Goal: Navigation & Orientation: Find specific page/section

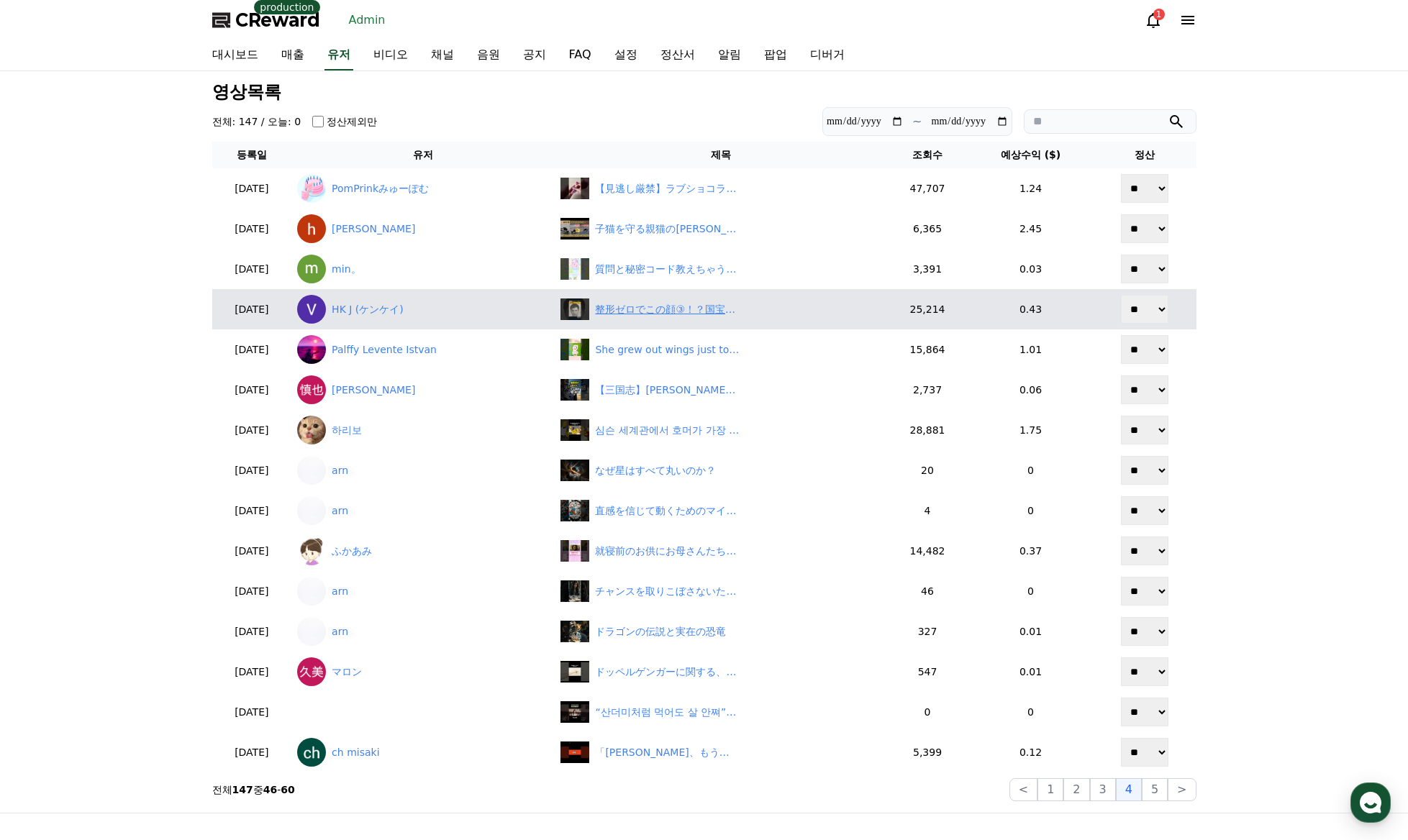
click at [647, 312] on div "整形ゼロでこの顔③！？国宝級イケメンたちの卒アル公開【韓国スタークイズ】" at bounding box center [667, 309] width 144 height 15
click at [401, 319] on link "HK J (ケンケイ)" at bounding box center [423, 309] width 252 height 29
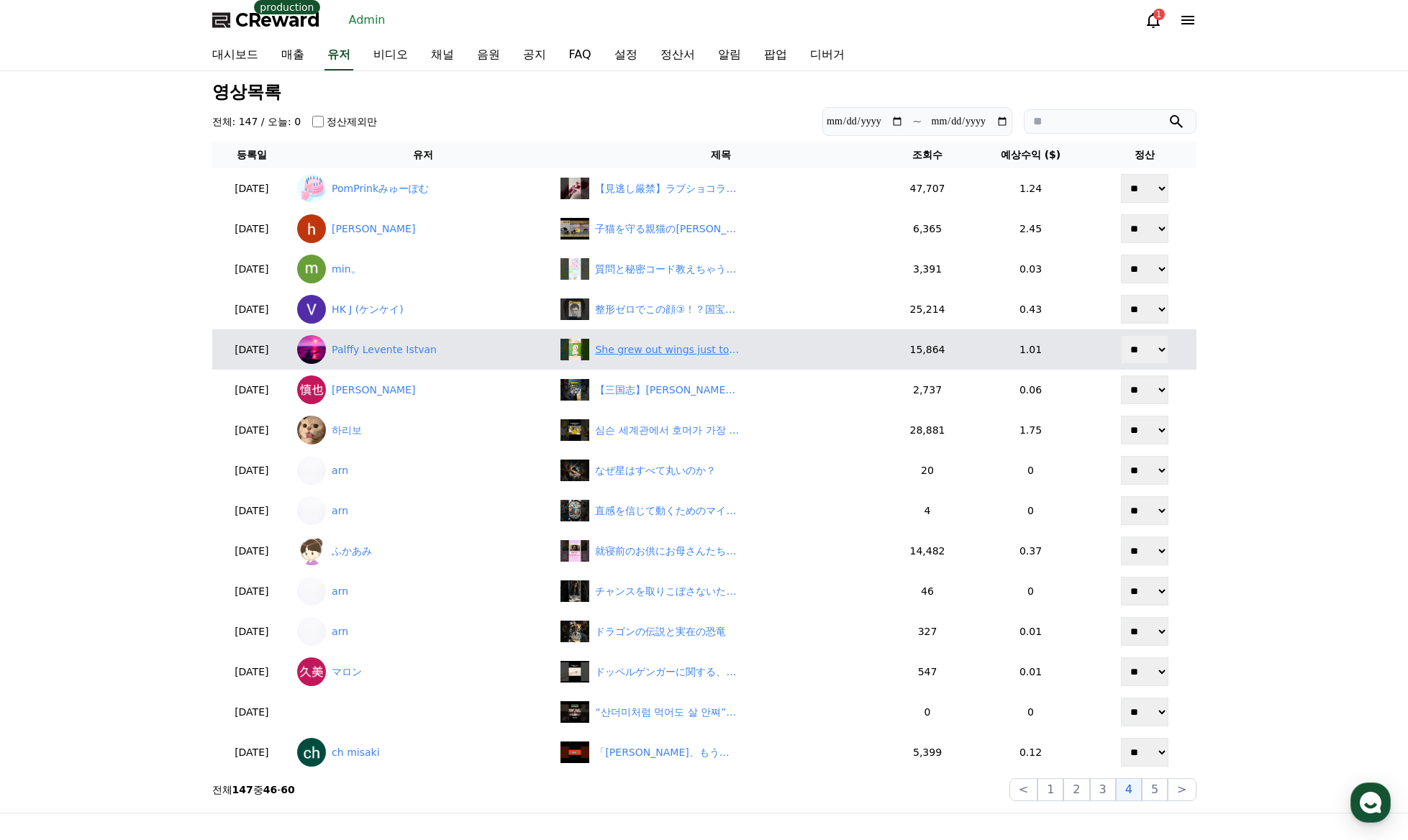
click at [639, 353] on div "She grew out wings just to reach love!😱❤ #shorts" at bounding box center [667, 349] width 144 height 15
click at [399, 351] on link "Palffy Levente Istvan" at bounding box center [423, 349] width 252 height 29
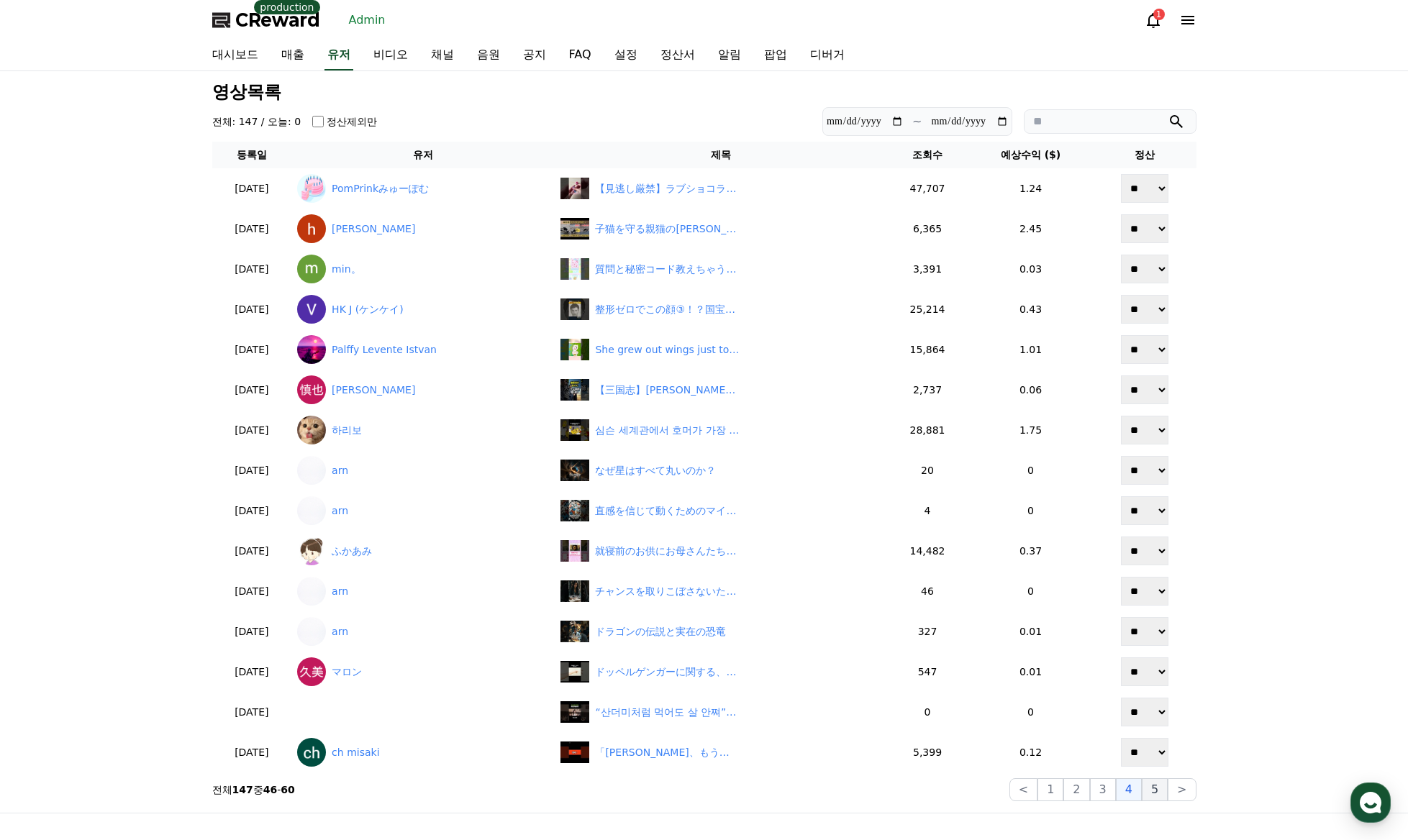
click at [1153, 795] on button "5" at bounding box center [1154, 789] width 26 height 23
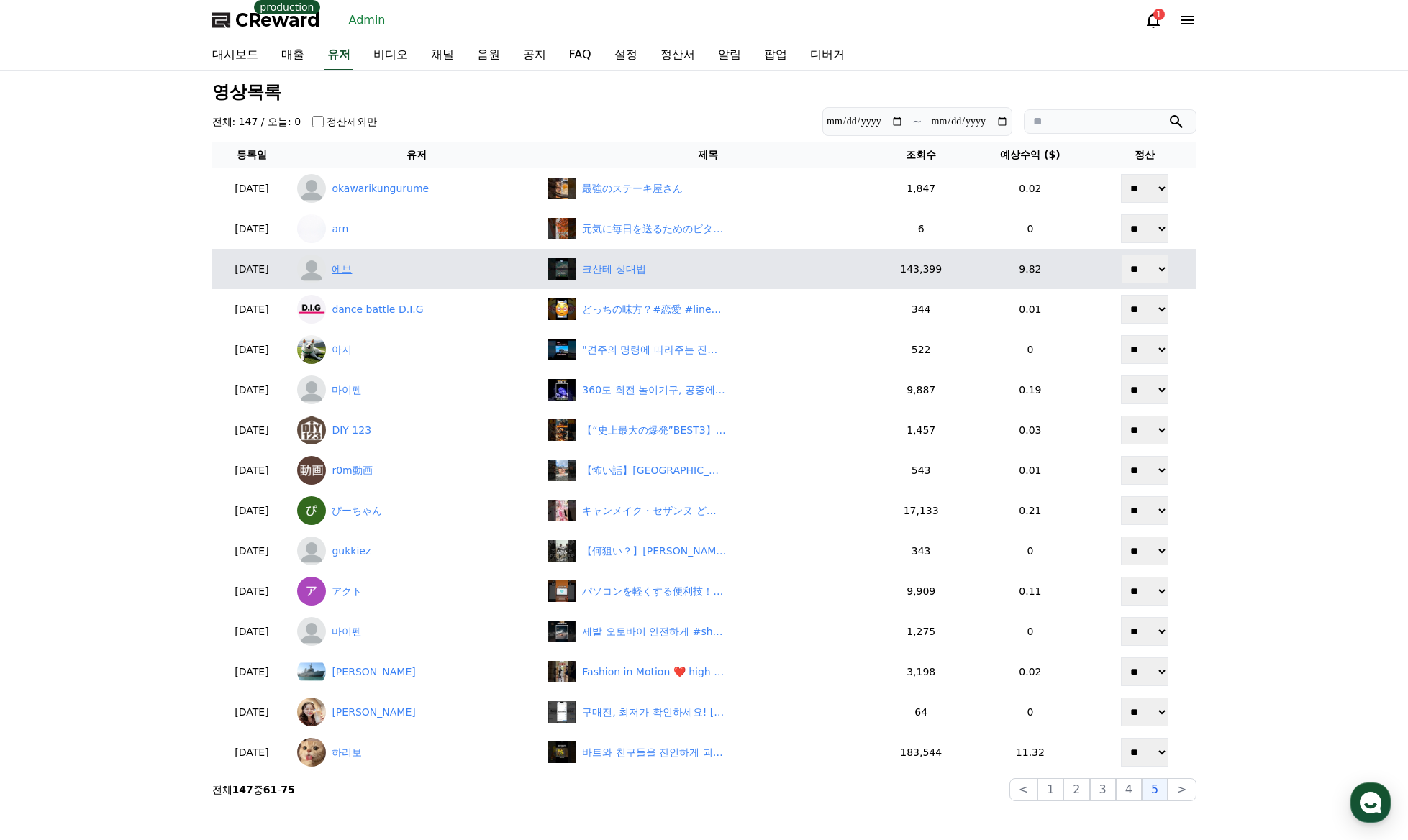
click at [396, 272] on link "에브" at bounding box center [417, 269] width 239 height 29
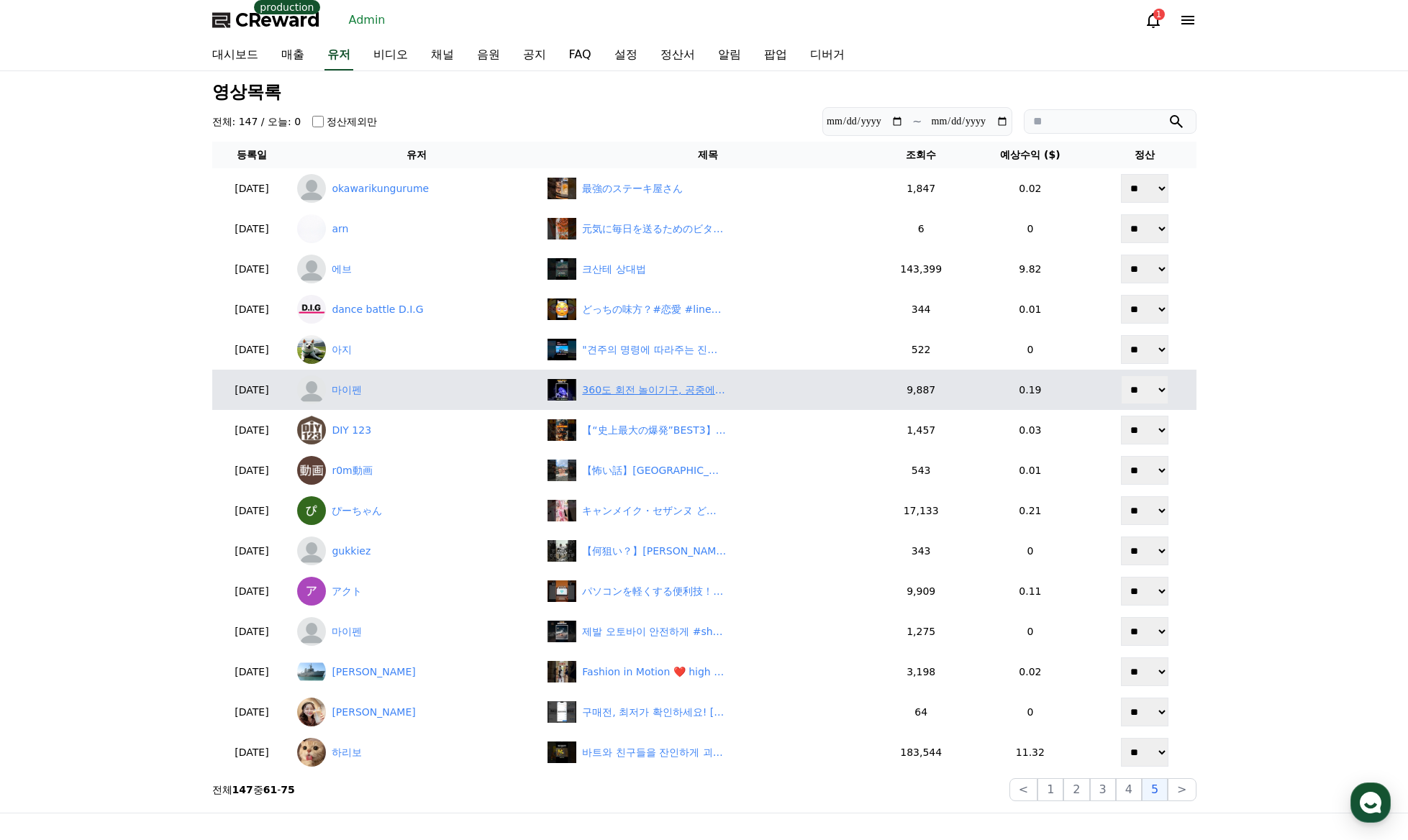
click at [654, 391] on div "360도 회전 놀이기구, 공중에서 ‘뚝’ #shorts" at bounding box center [654, 390] width 144 height 15
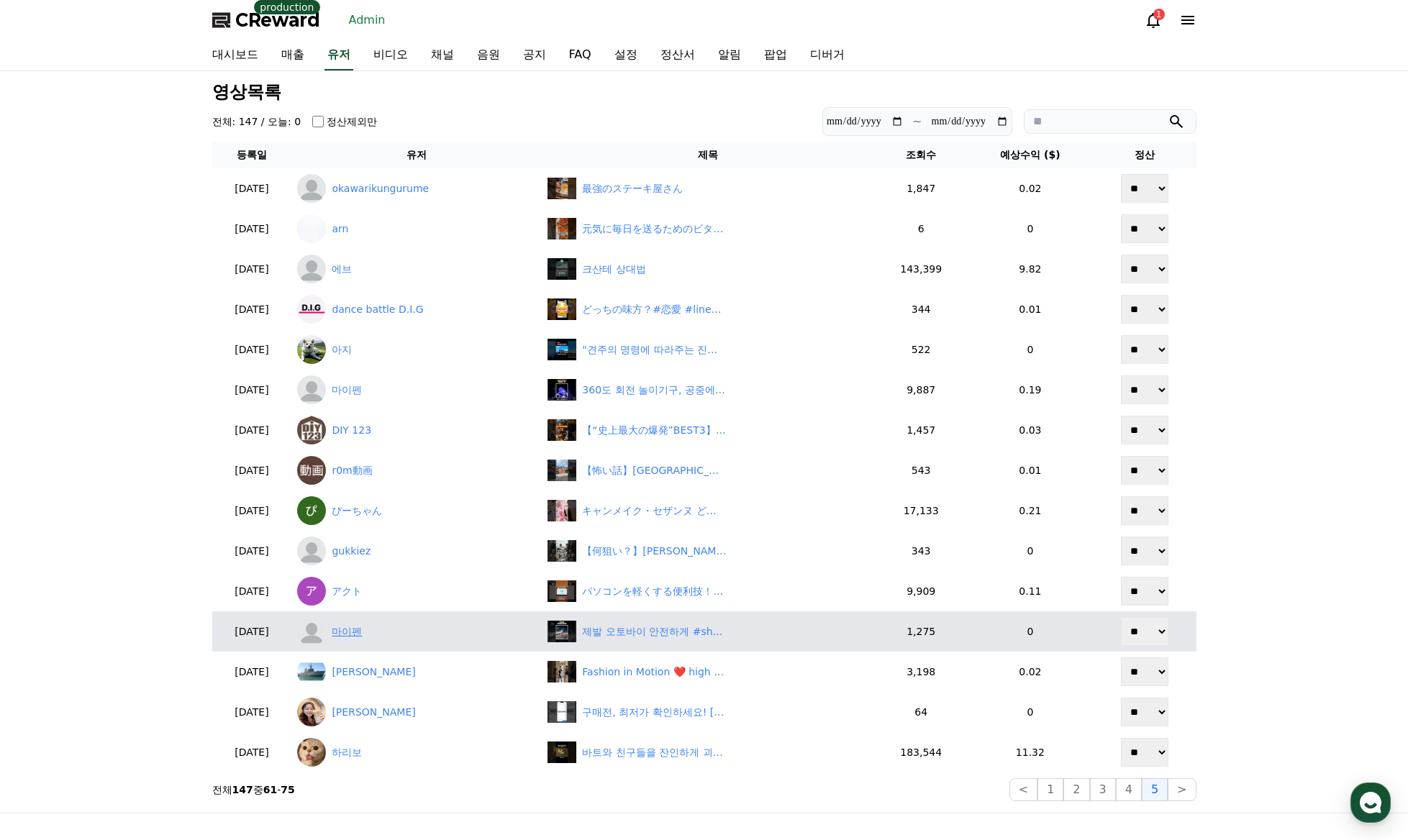
click at [376, 636] on link "마이펜" at bounding box center [417, 631] width 239 height 29
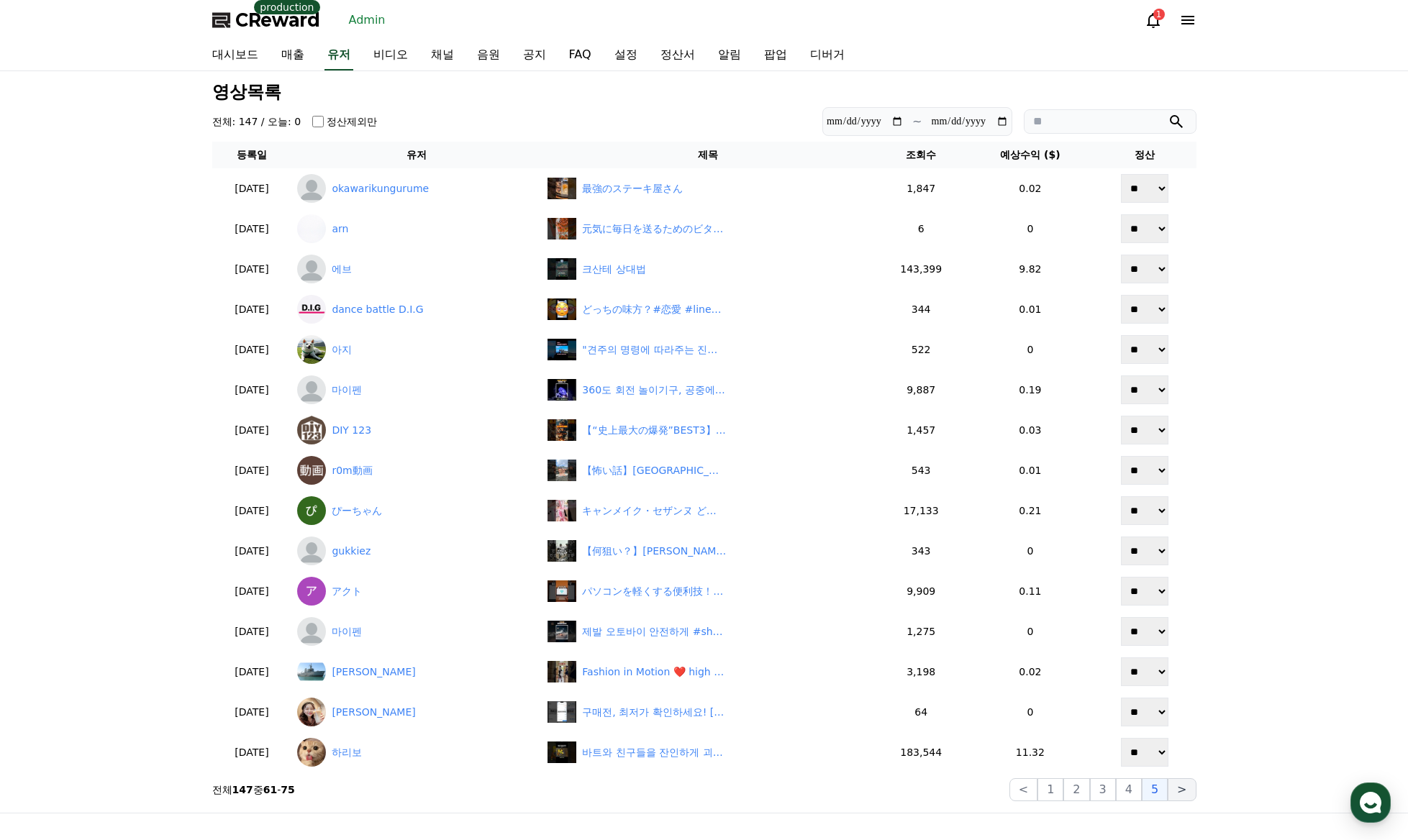
click at [1181, 791] on button ">" at bounding box center [1181, 789] width 28 height 23
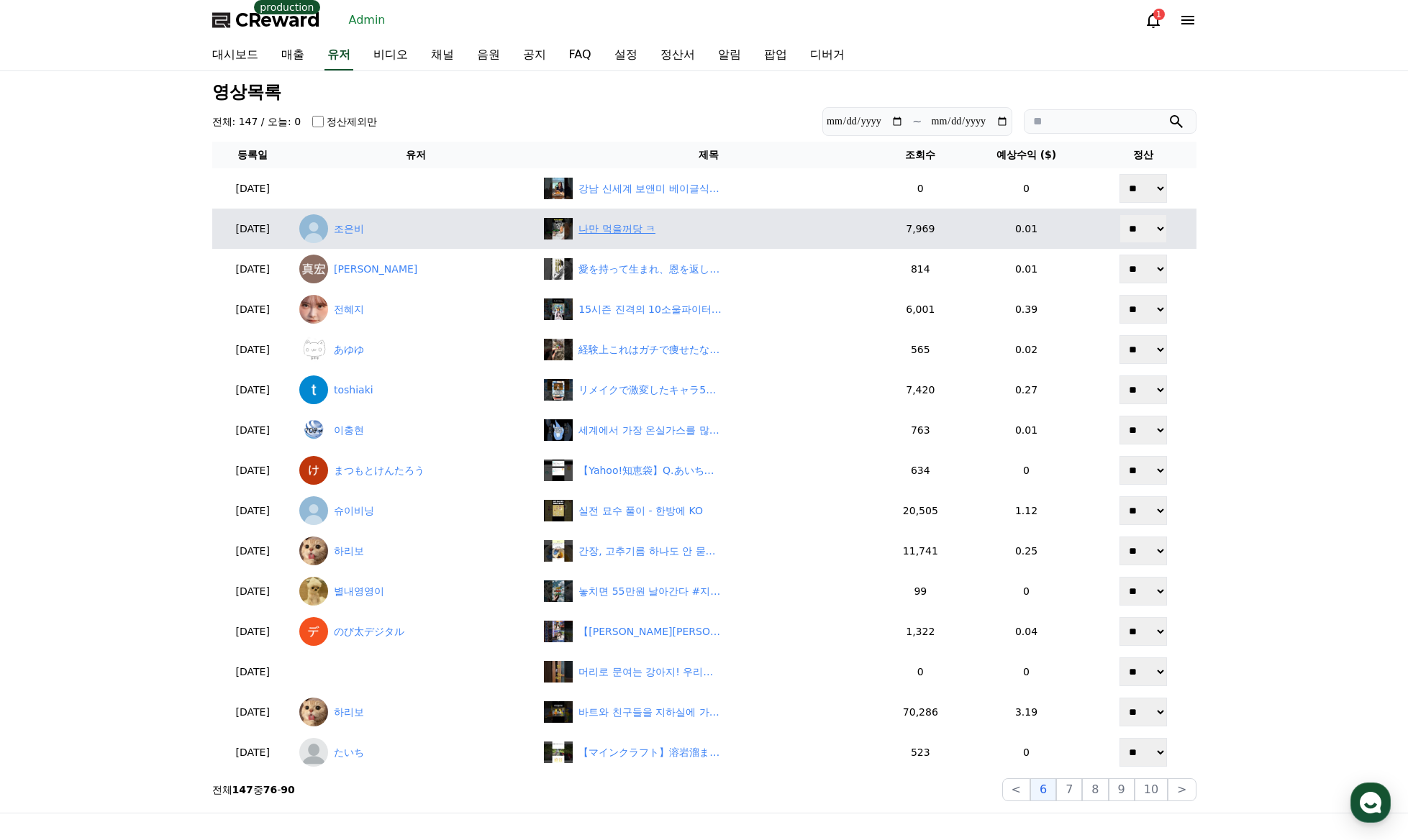
click at [632, 236] on div "나만 먹을꺼당 ㅋ" at bounding box center [616, 229] width 77 height 15
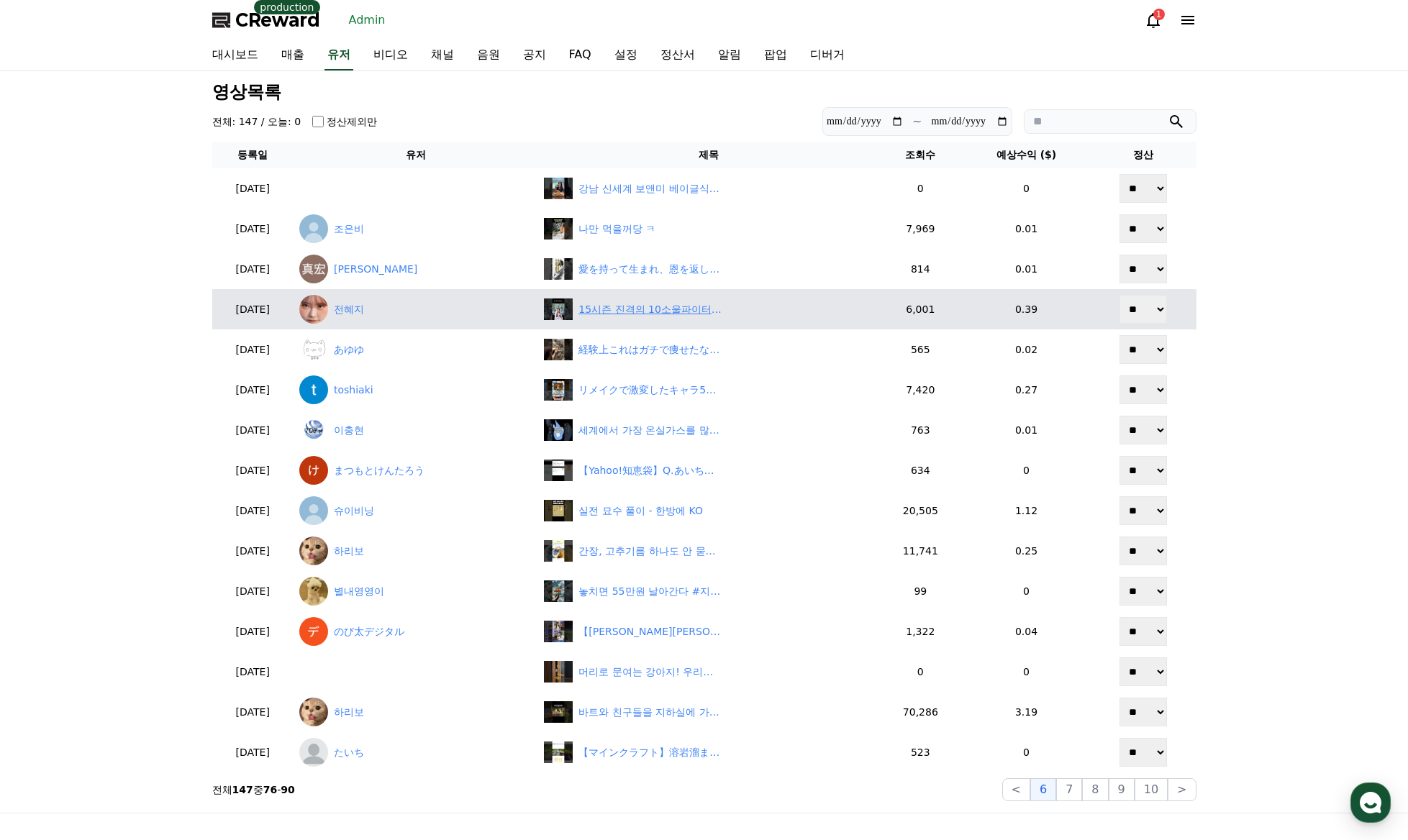
click at [673, 307] on div "15시즌 진격의 10소울파이터 어디까지 커?... #tft #롤토체스" at bounding box center [650, 309] width 144 height 15
click at [380, 315] on link "전혜지" at bounding box center [415, 309] width 233 height 29
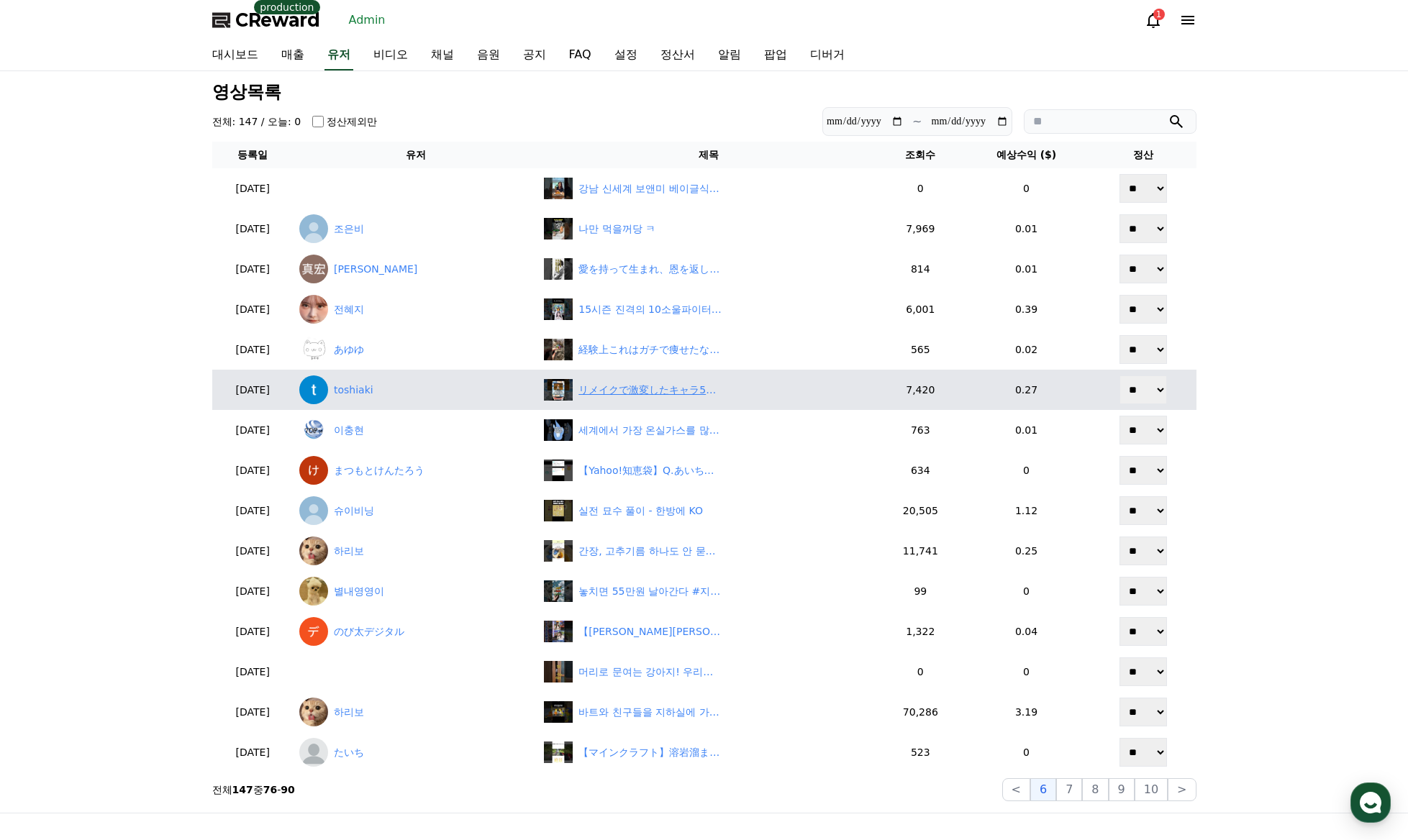
click at [646, 393] on div "リメイクで激変したキャラ5選 #ドラクエ5 #ドラクエ3 #ドラクエ4 #ドラクエ8 #リメイク #ゼシカ #オルテガ #ゲマ #ブライ #エビルプリースト" at bounding box center [650, 390] width 144 height 15
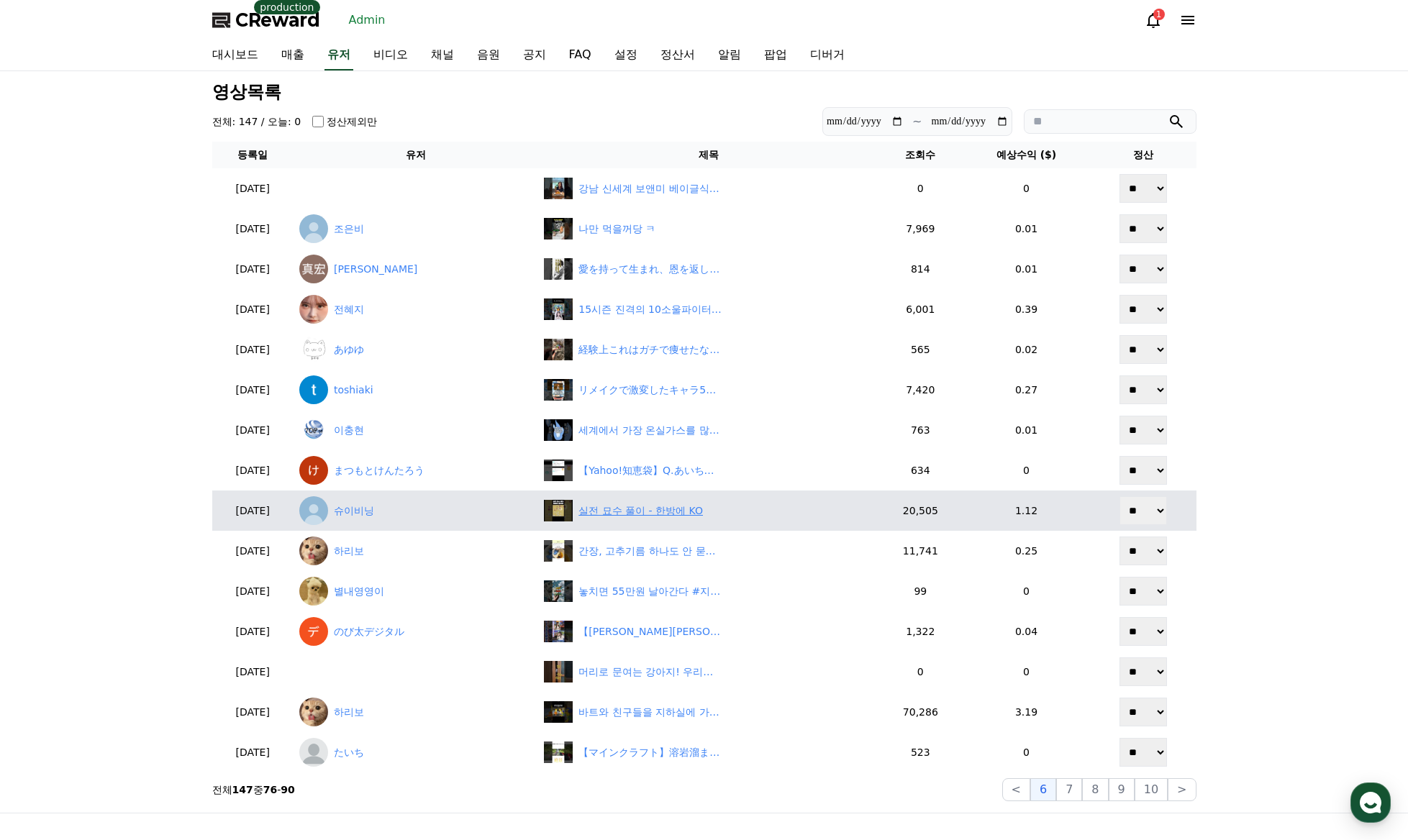
click at [661, 515] on div "실전 묘수 풀이 - 한방에 KO" at bounding box center [640, 511] width 124 height 15
click at [397, 513] on link "슈이비닝" at bounding box center [415, 510] width 233 height 29
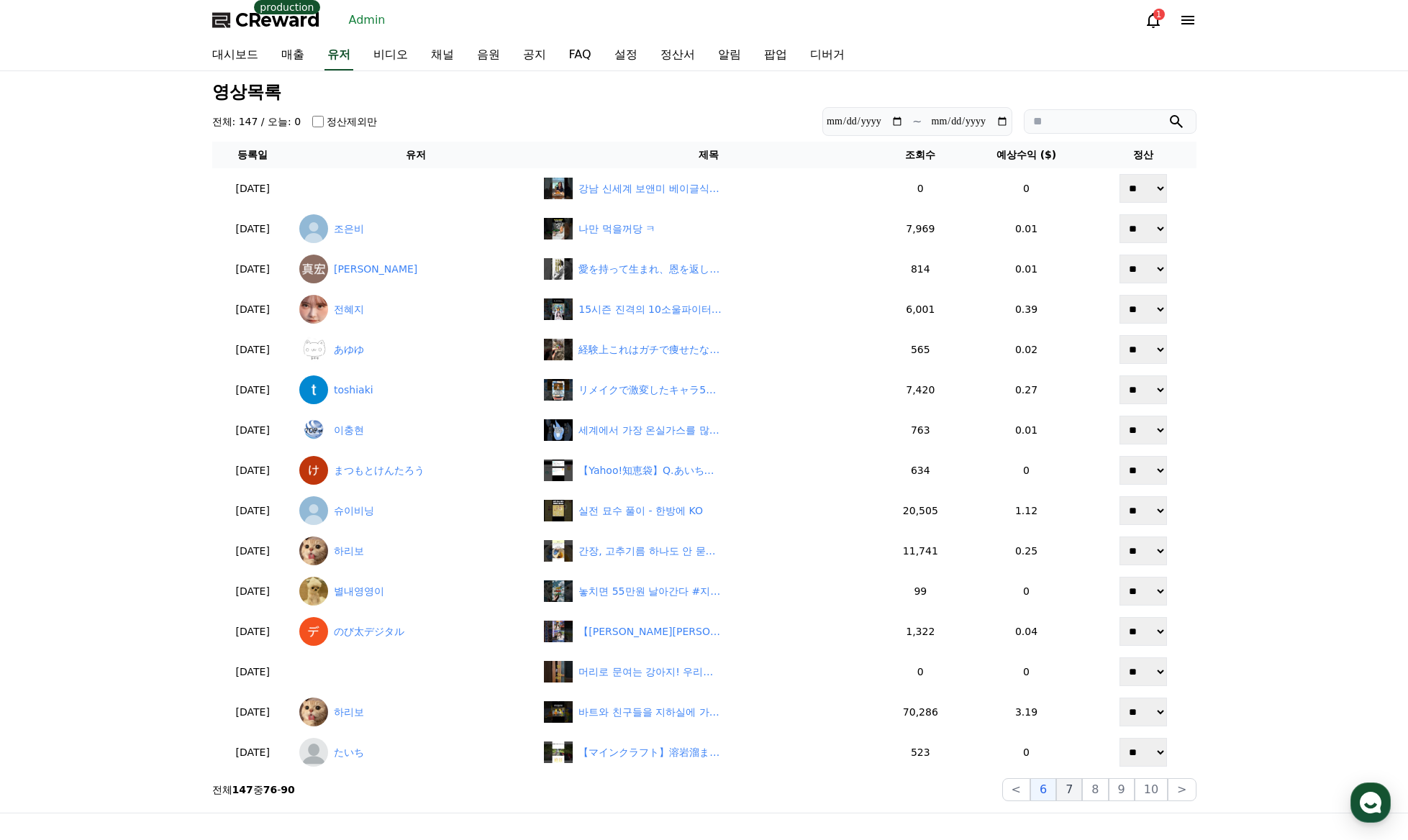
click at [1086, 798] on button "7" at bounding box center [1095, 789] width 26 height 23
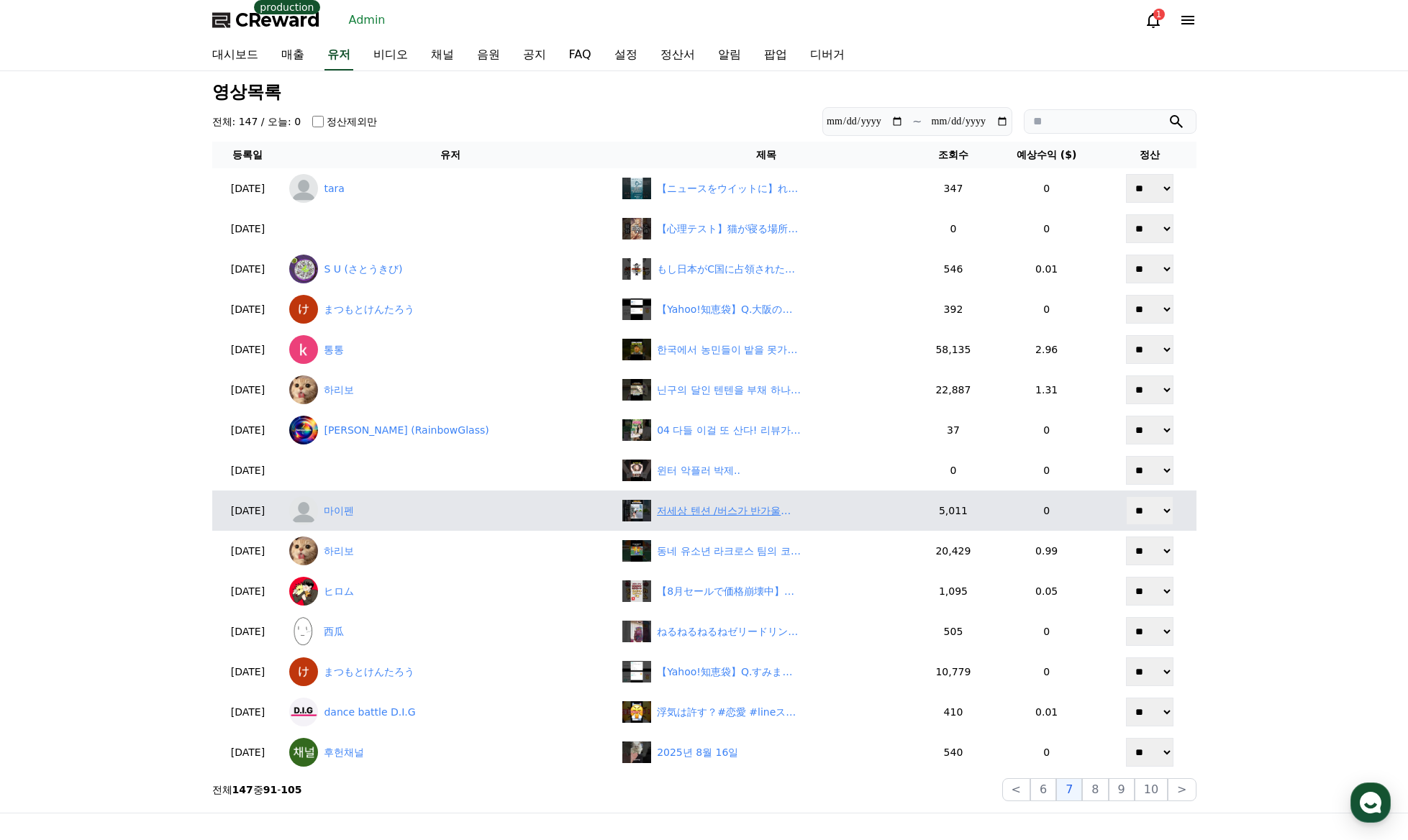
click at [707, 515] on div "저세상 텐션 /버스가 반가울때 #shorts" at bounding box center [729, 511] width 144 height 15
click at [384, 512] on link "마이펜" at bounding box center [450, 510] width 321 height 29
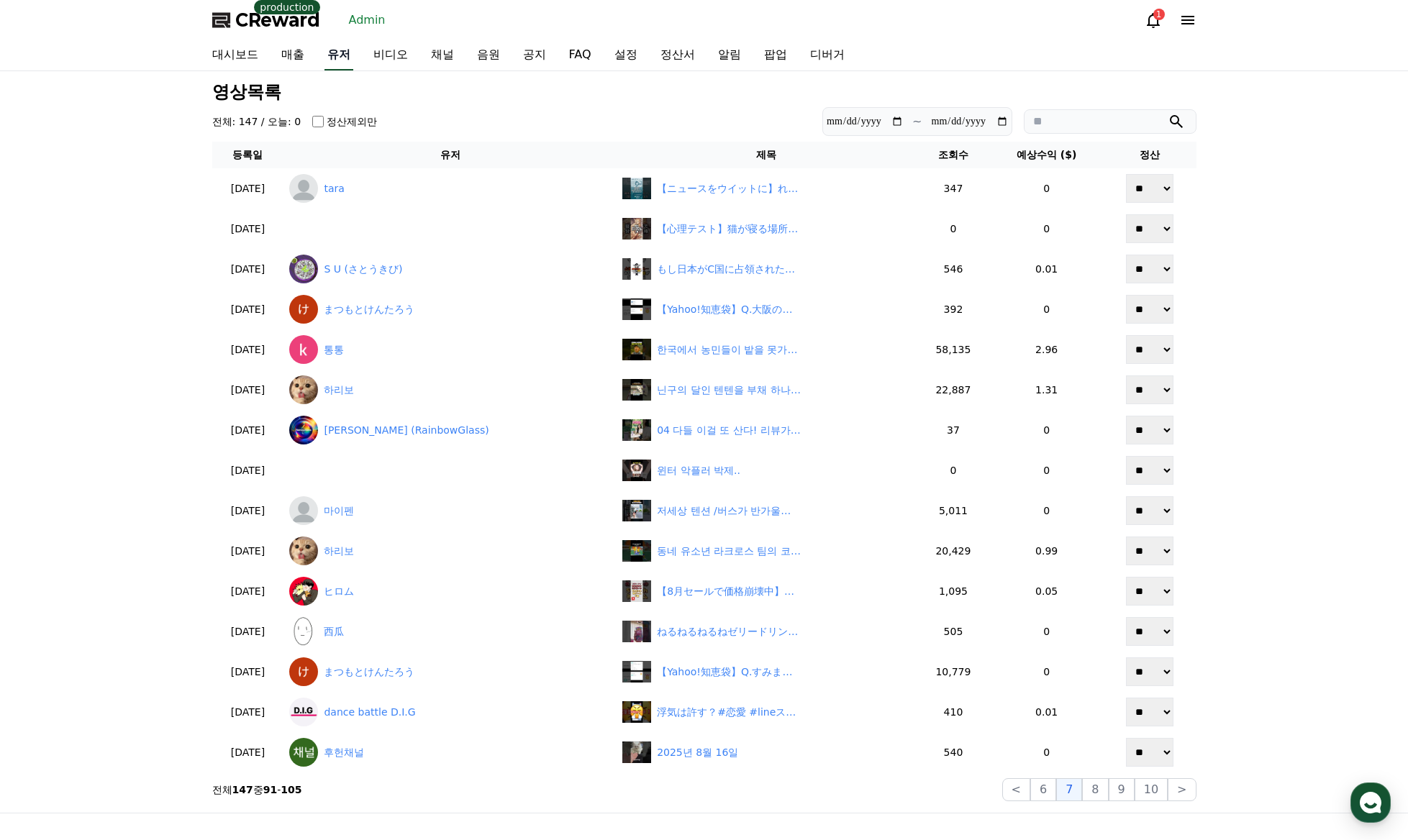
click at [348, 56] on link "유저" at bounding box center [339, 56] width 29 height 30
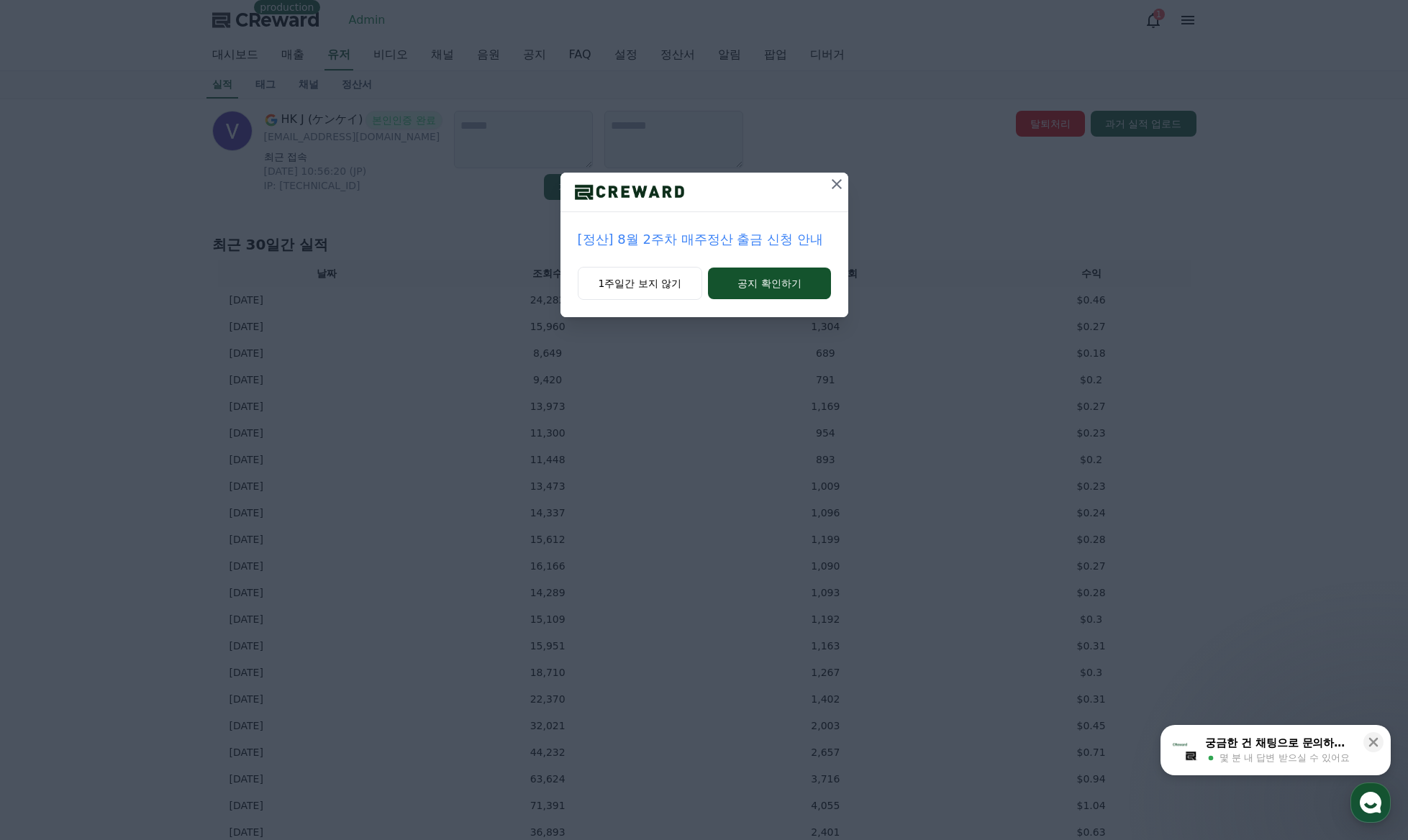
click at [835, 180] on icon at bounding box center [836, 184] width 18 height 18
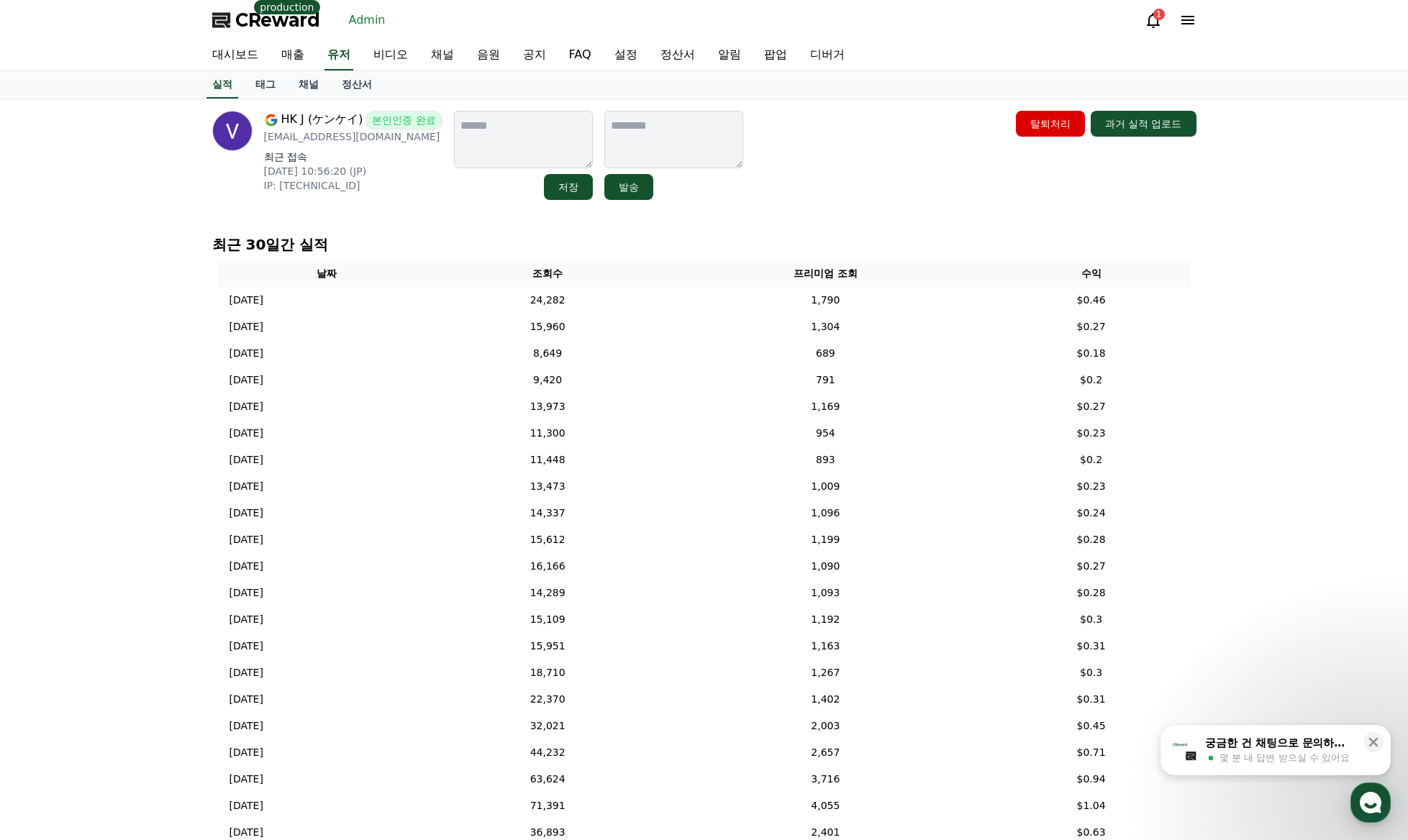
click at [1276, 340] on div "HK J (ケンケイ) 본인인증 완료 jhunk76kenkei@gmail.com 최근 접속 2025-07-26 10:56:20 (JP) IP: …" at bounding box center [704, 512] width 1408 height 826
click at [1262, 355] on div "HK J (ケンケイ) 본인인증 완료 jhunk76kenkei@gmail.com 최근 접속 2025-07-26 10:56:20 (JP) IP: …" at bounding box center [704, 512] width 1408 height 826
click at [1262, 354] on div "HK J (ケンケイ) 본인인증 완료 jhunk76kenkei@gmail.com 최근 접속 2025-07-26 10:56:20 (JP) IP: …" at bounding box center [704, 512] width 1408 height 826
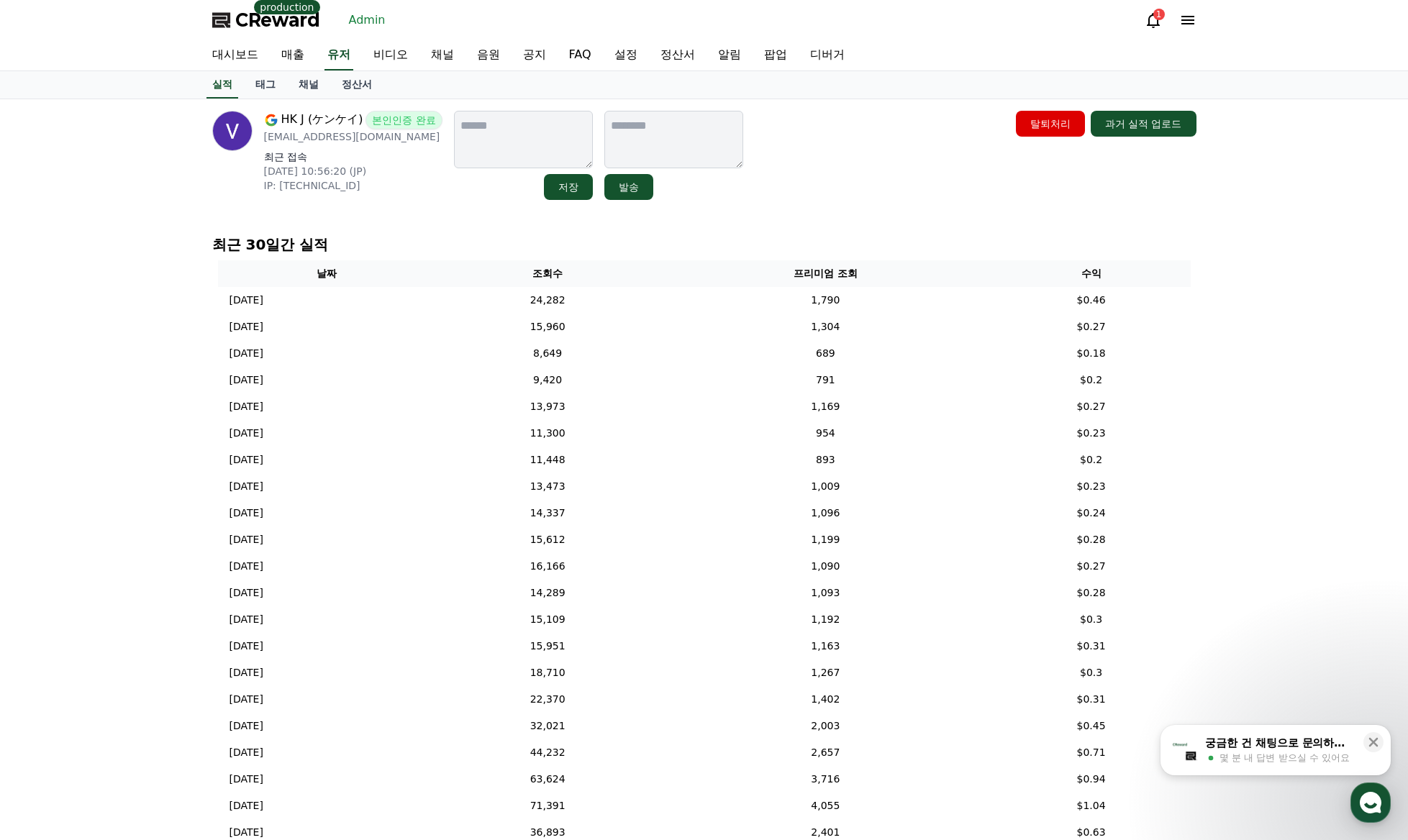
click at [1262, 354] on div "HK J (ケンケイ) 본인인증 완료 jhunk76kenkei@gmail.com 최근 접속 2025-07-26 10:56:20 (JP) IP: …" at bounding box center [704, 512] width 1408 height 826
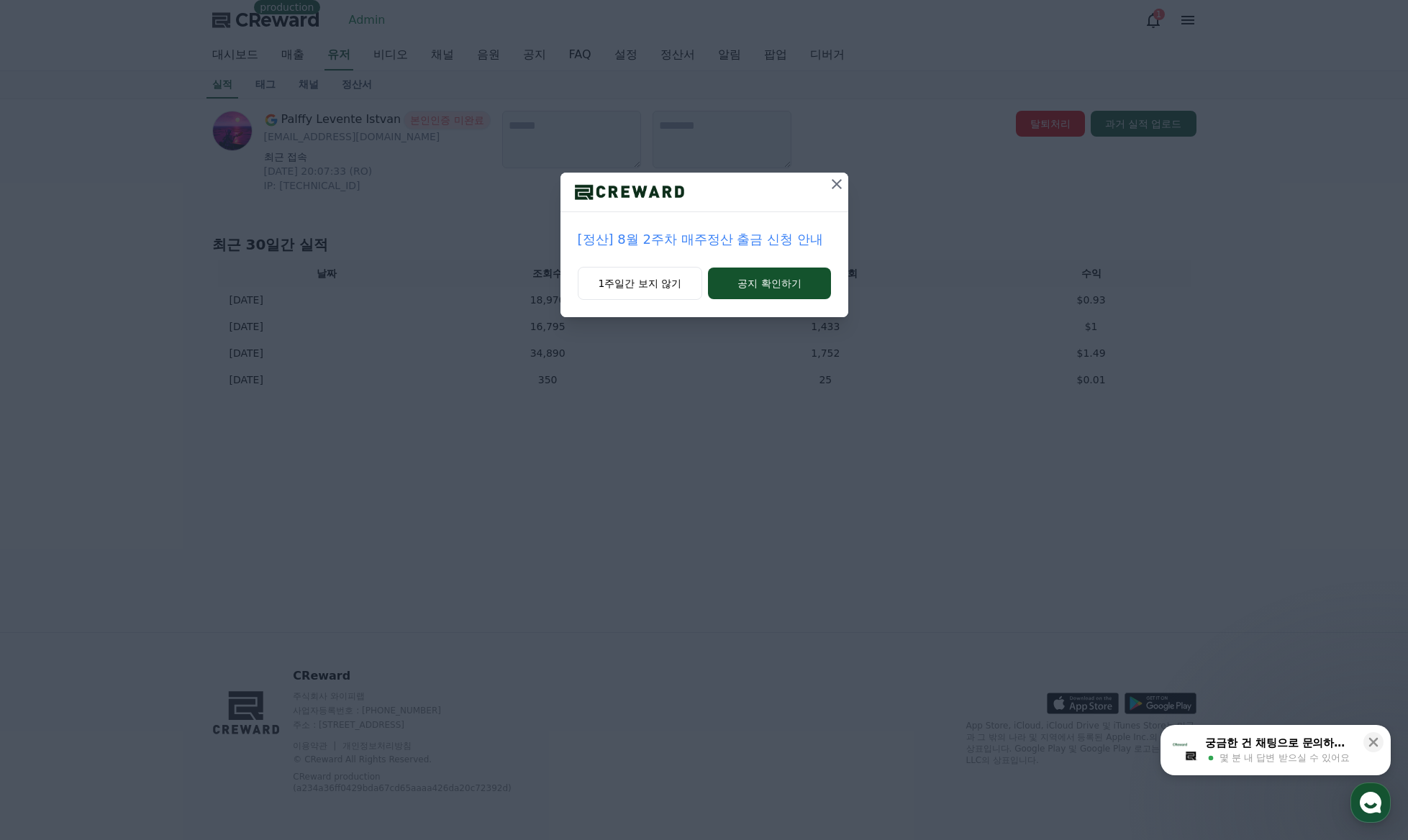
click at [834, 190] on icon at bounding box center [836, 184] width 18 height 18
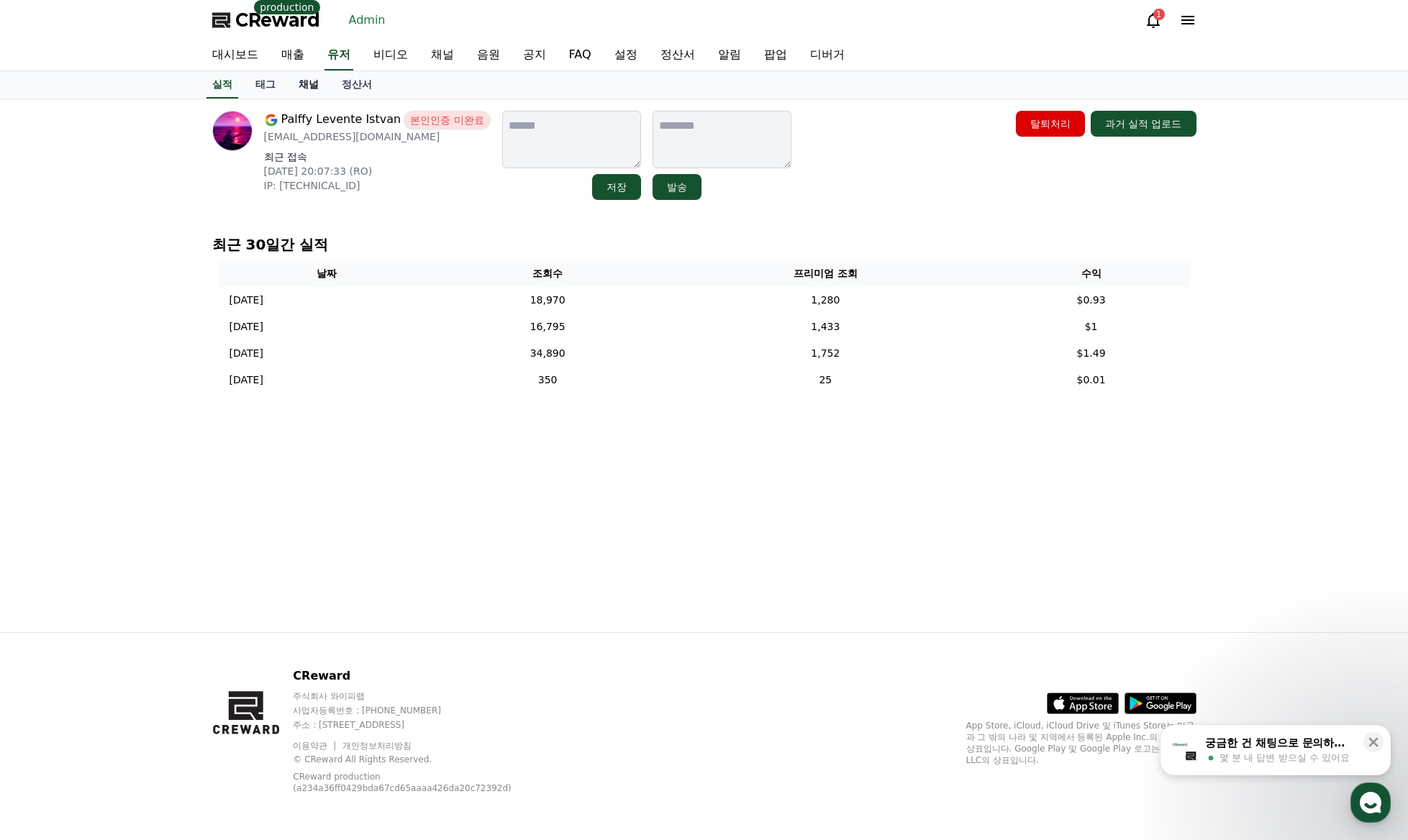
click at [305, 95] on link "채널" at bounding box center [309, 84] width 43 height 27
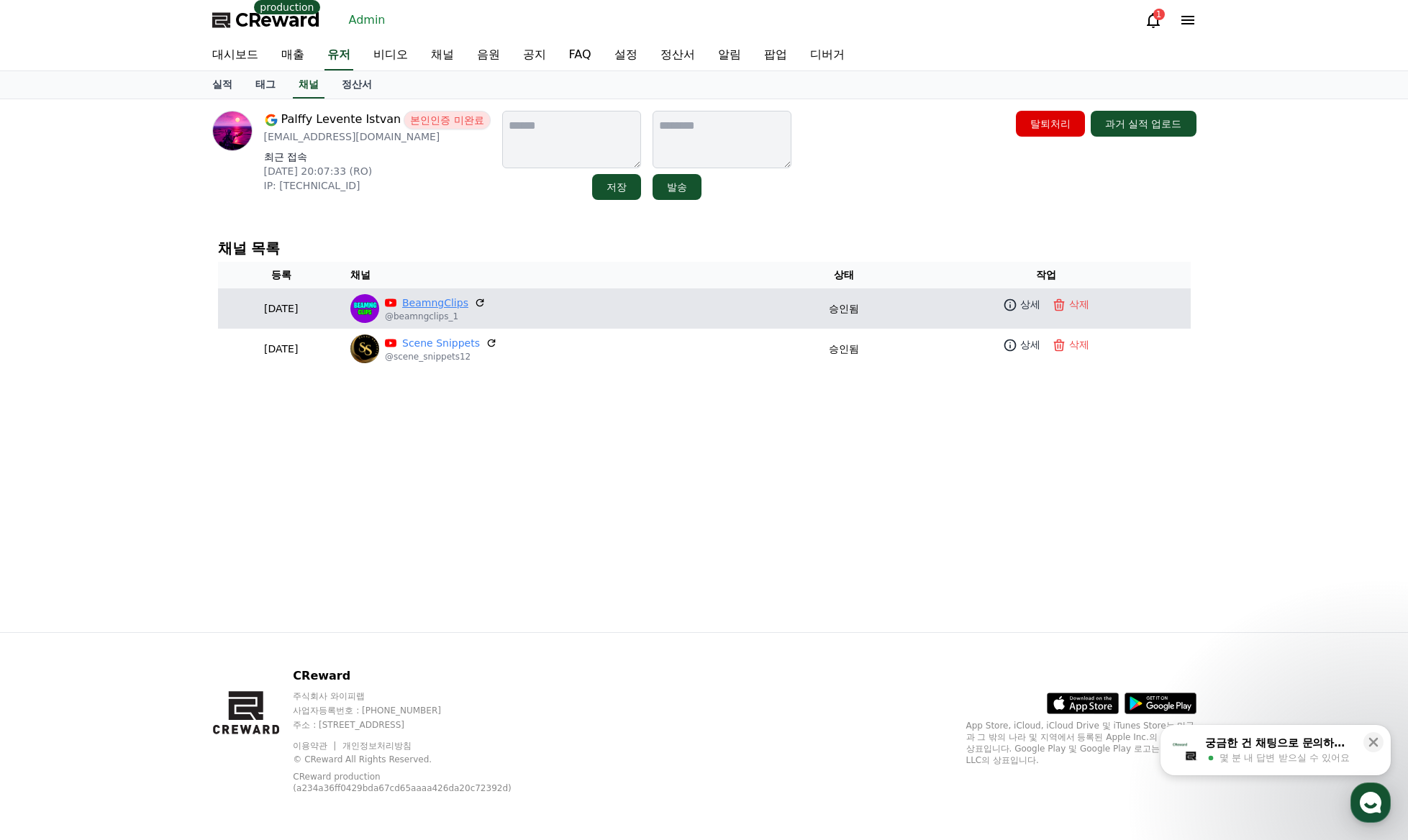
click at [466, 301] on link "BeamngClips" at bounding box center [435, 303] width 66 height 15
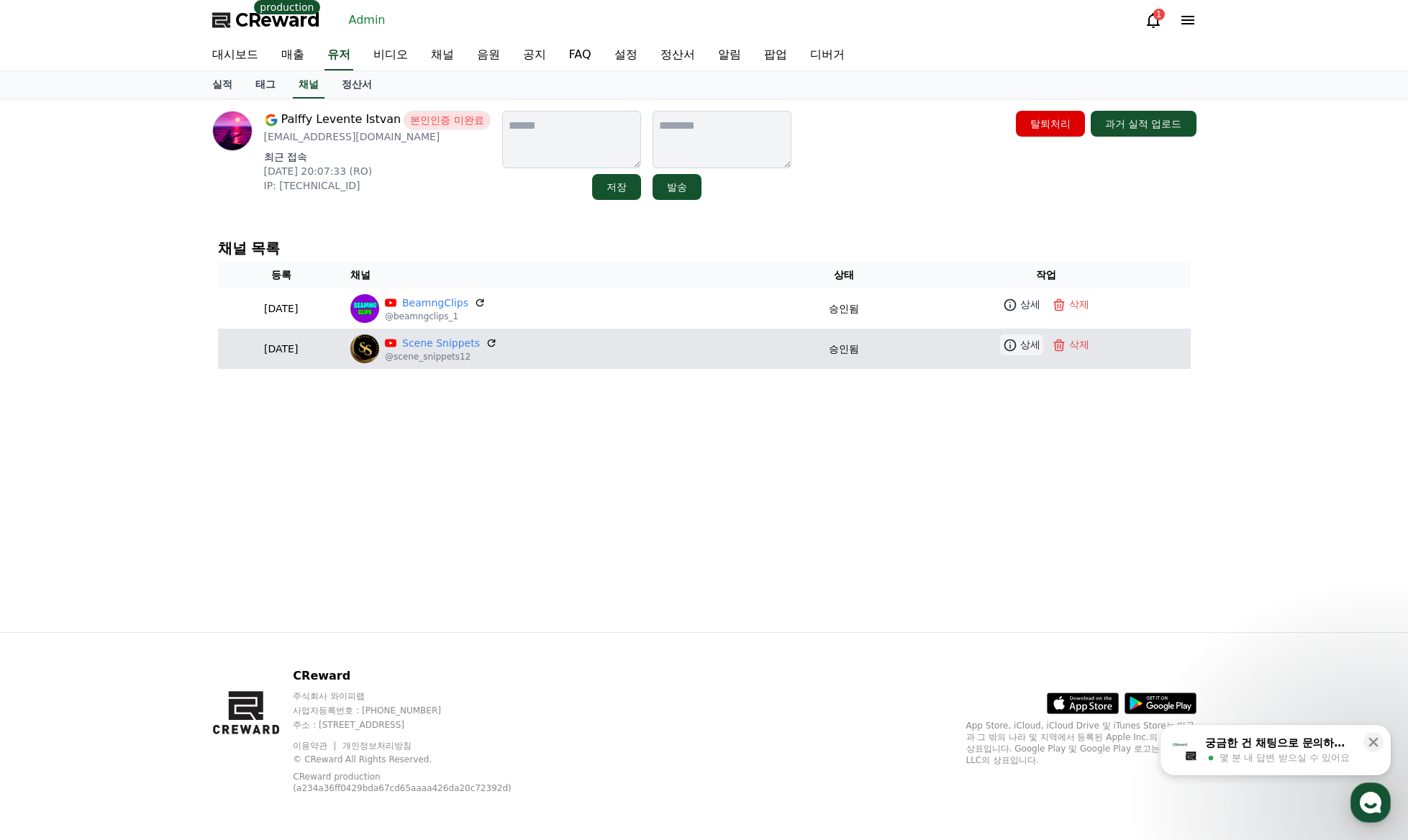
click at [1026, 351] on p "상세" at bounding box center [1029, 344] width 20 height 15
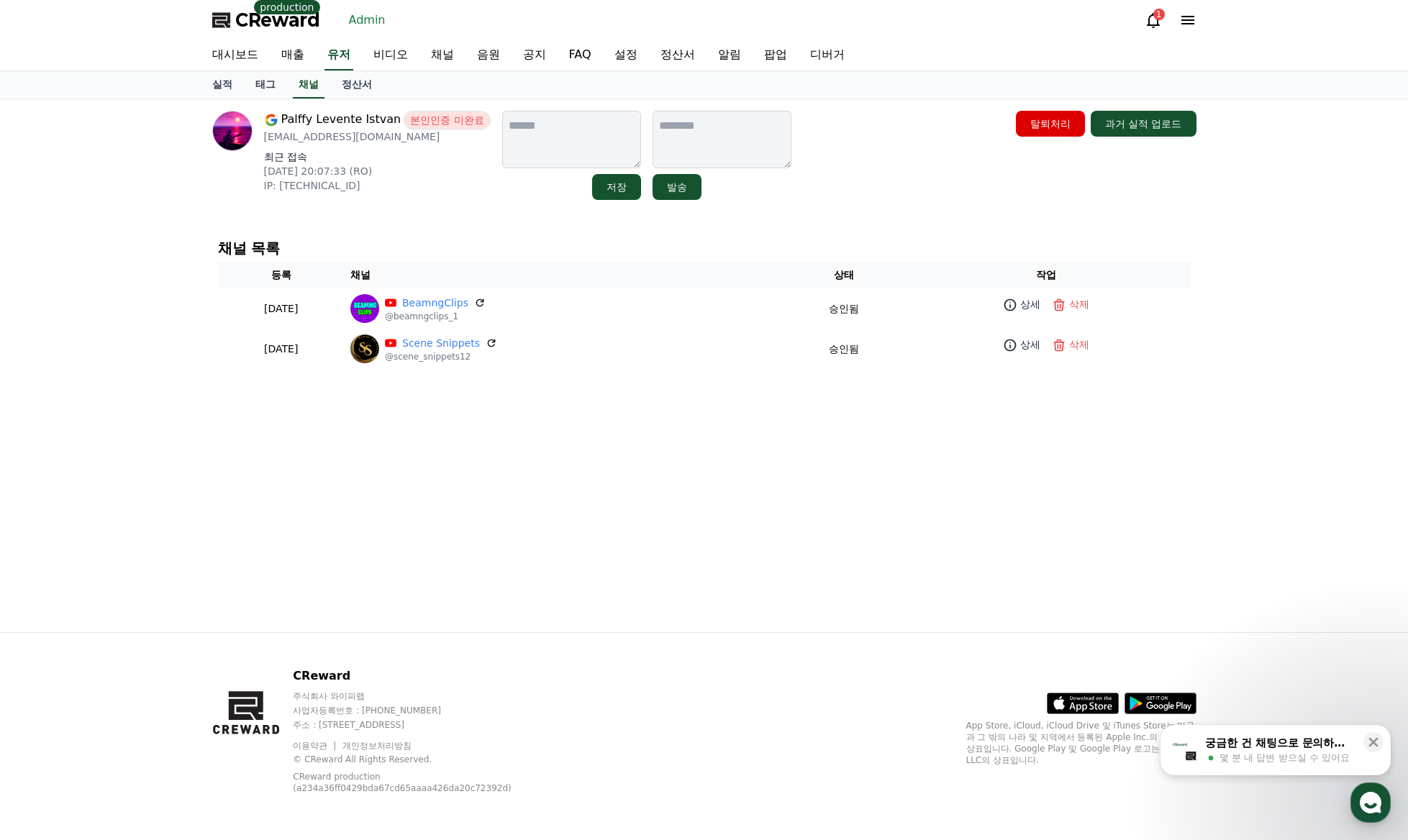
click at [713, 419] on div "Palffy Levente Istvan 본인인증 미완료 palffyleventeistvan@gmail.com 최근 접속 2025-08-13 2…" at bounding box center [704, 365] width 1007 height 533
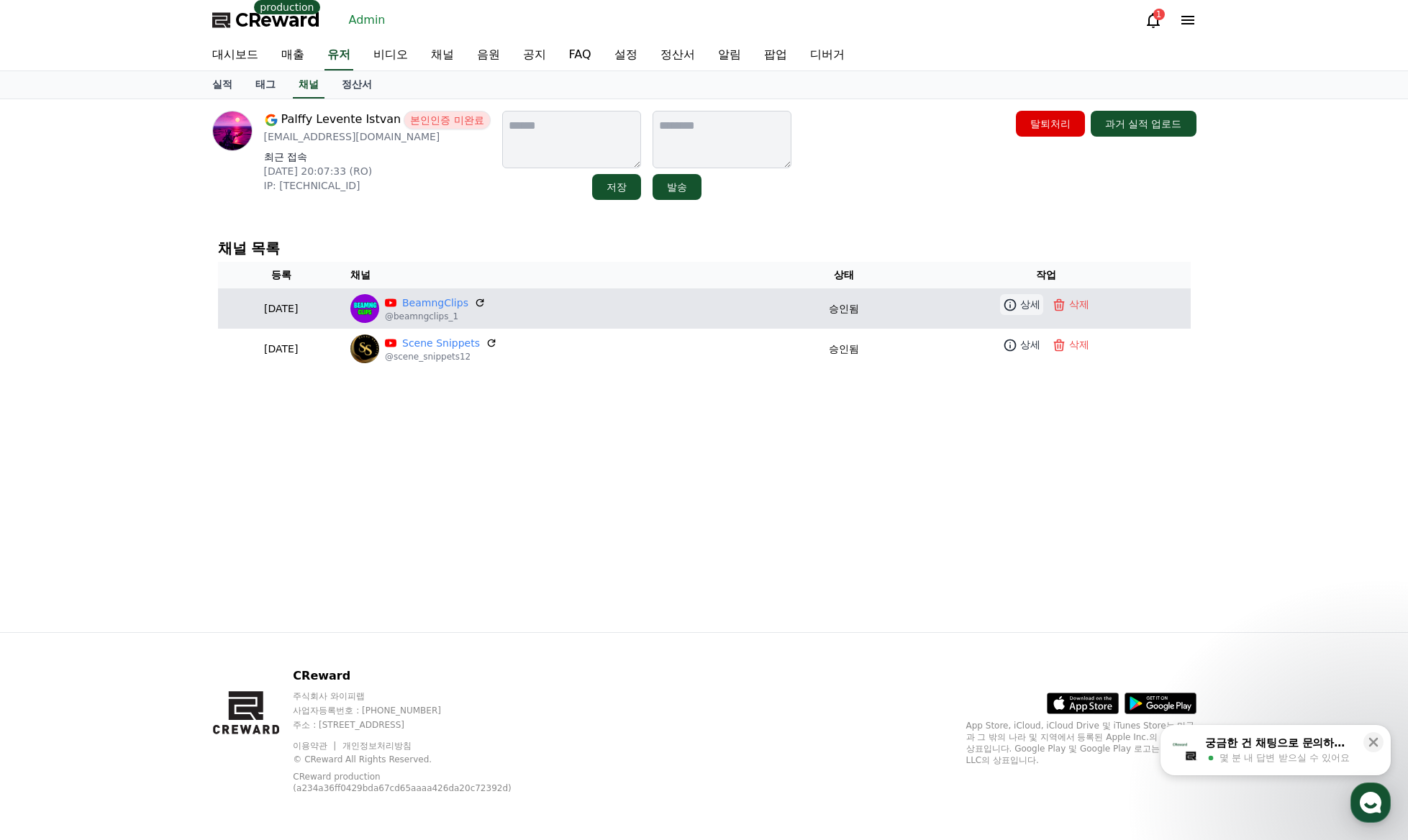
click at [1037, 308] on p "상세" at bounding box center [1029, 304] width 20 height 15
click at [463, 296] on link "BeamngClips" at bounding box center [435, 303] width 66 height 15
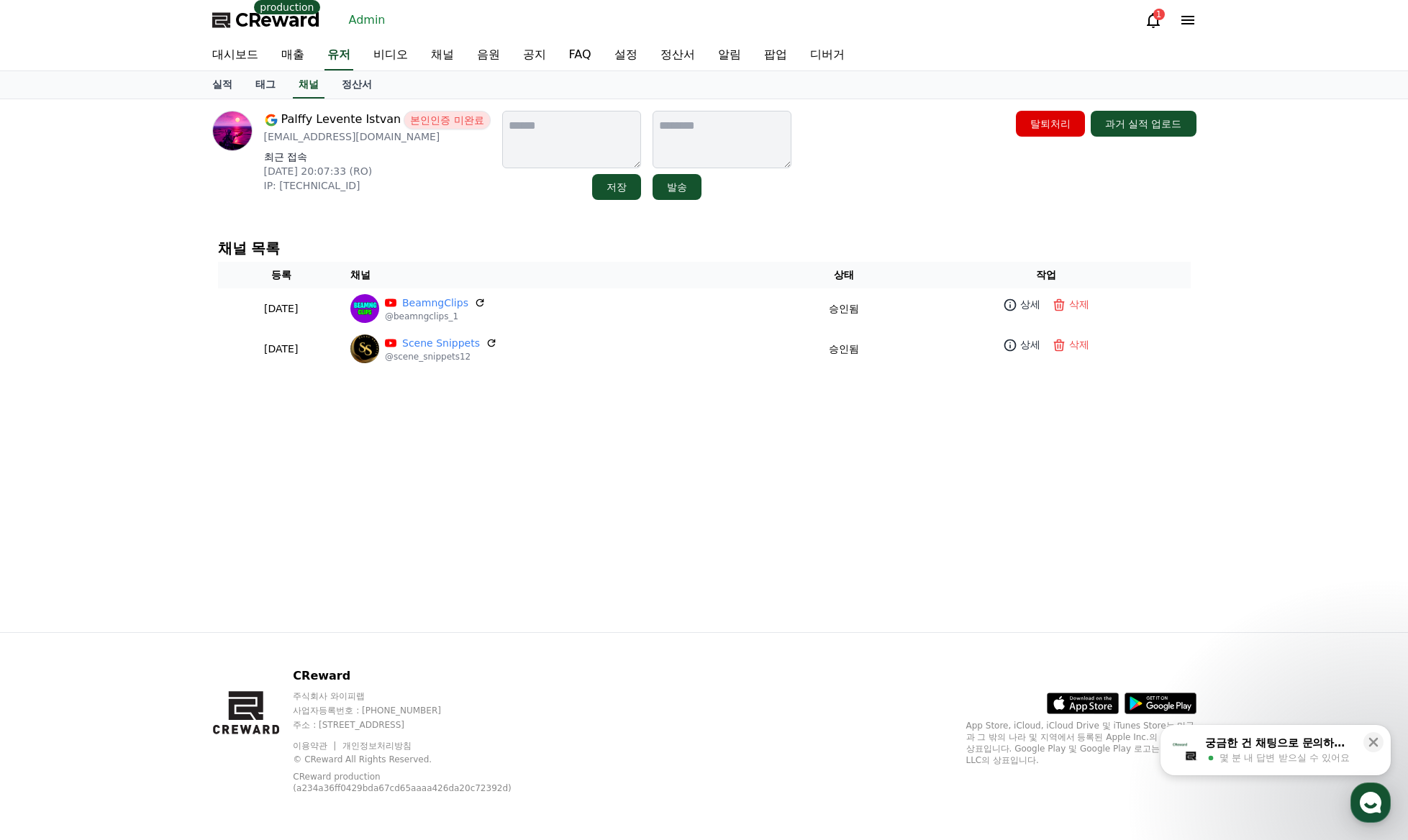
click at [917, 441] on div "Palffy Levente Istvan 본인인증 미완료 palffyleventeistvan@gmail.com 최근 접속 2025-08-13 2…" at bounding box center [704, 365] width 1007 height 533
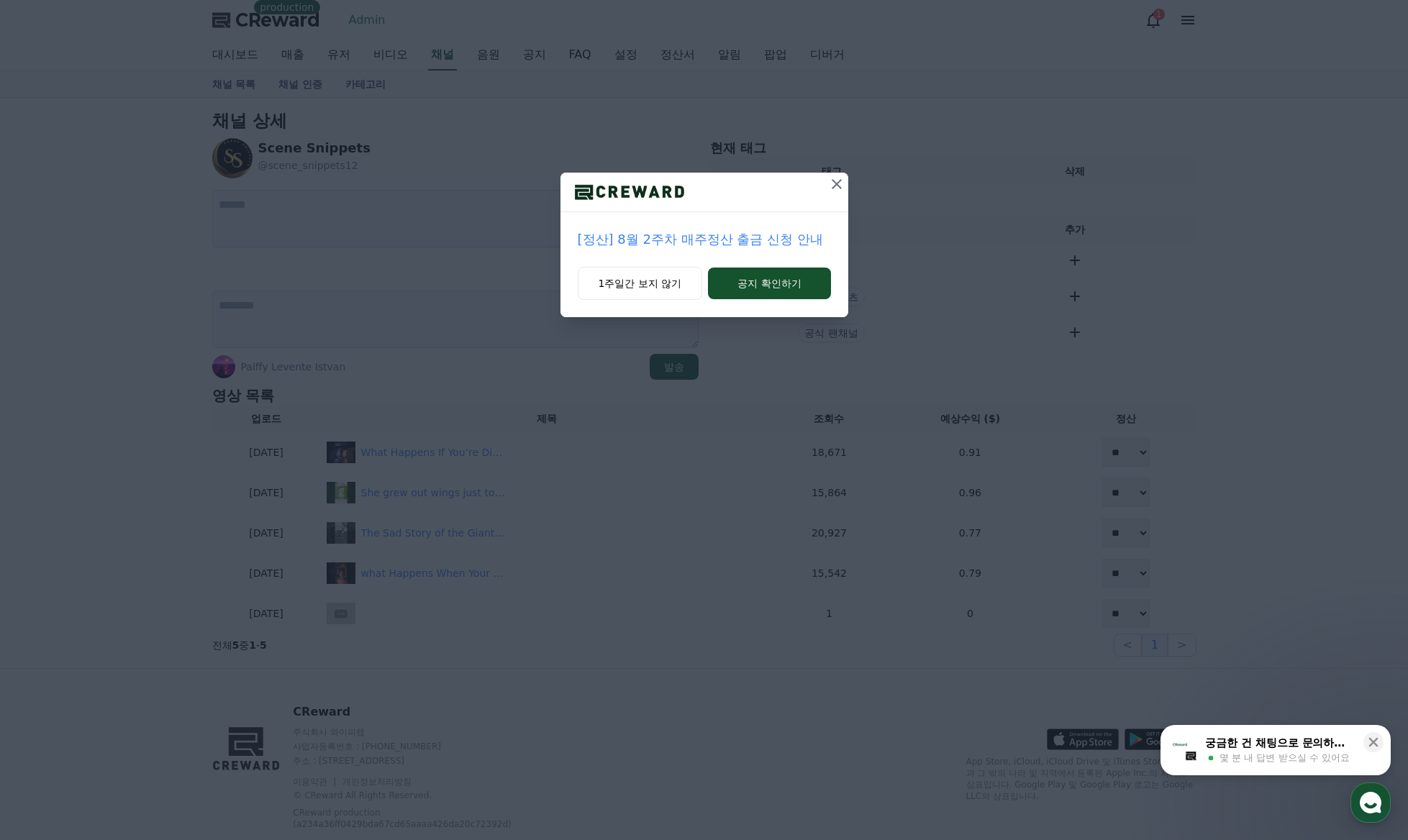
click at [835, 184] on icon at bounding box center [836, 184] width 18 height 18
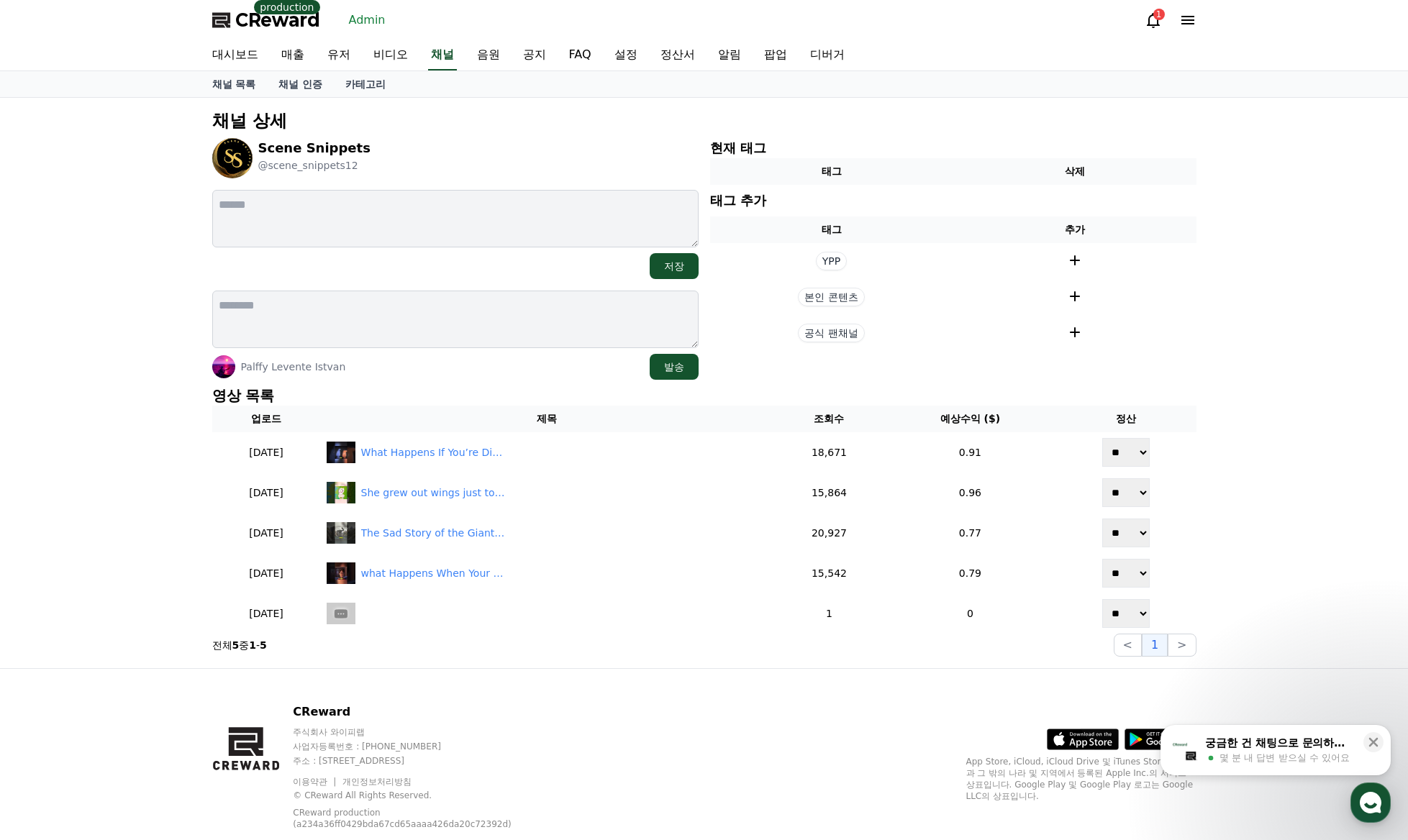
click at [1255, 387] on div "채널 상세 Scene Snippets @scene_snippets12 저장 Palffy Levente Istvan 발송 현재 태그 태그 삭제 …" at bounding box center [704, 383] width 1408 height 570
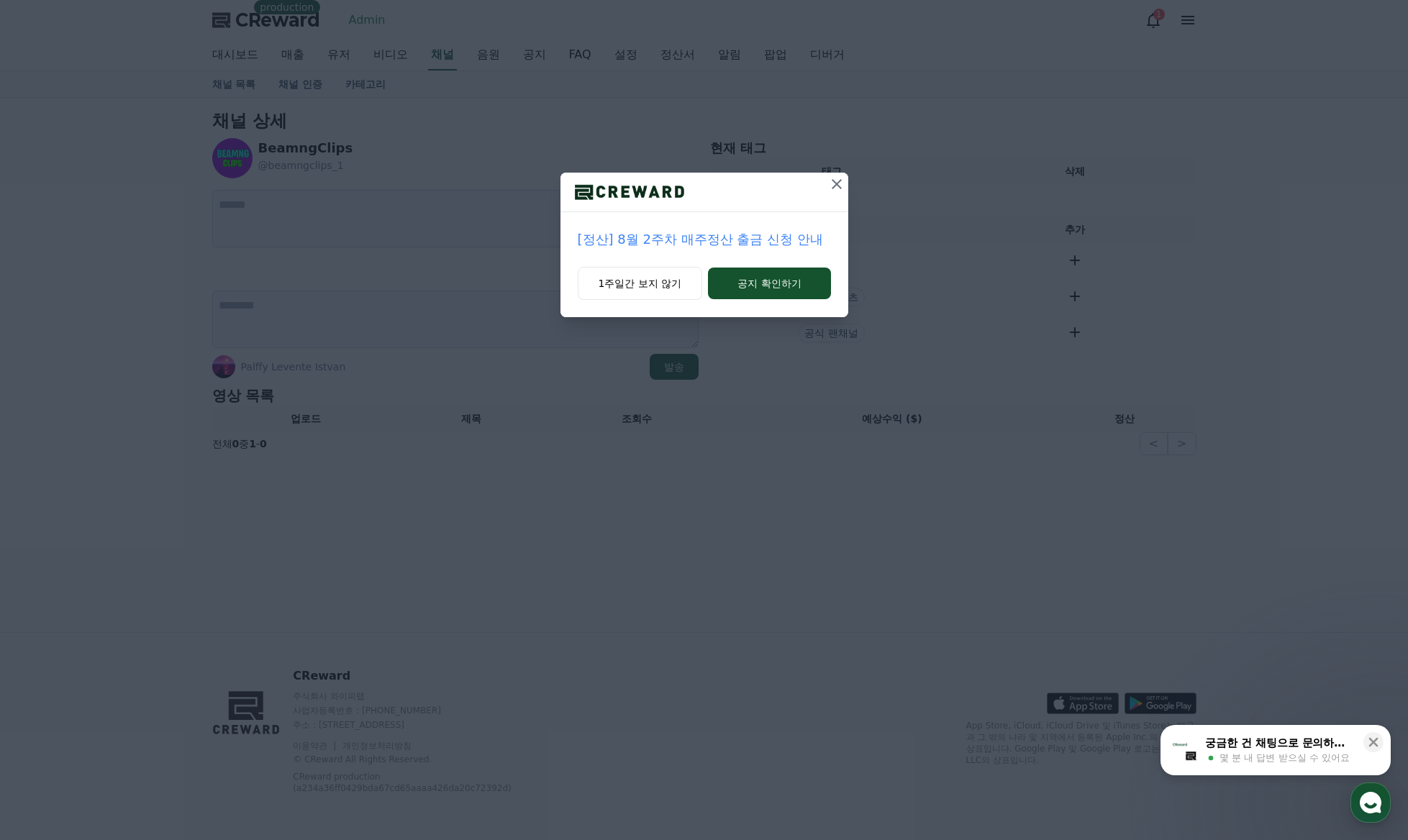
click at [832, 183] on icon at bounding box center [836, 184] width 18 height 18
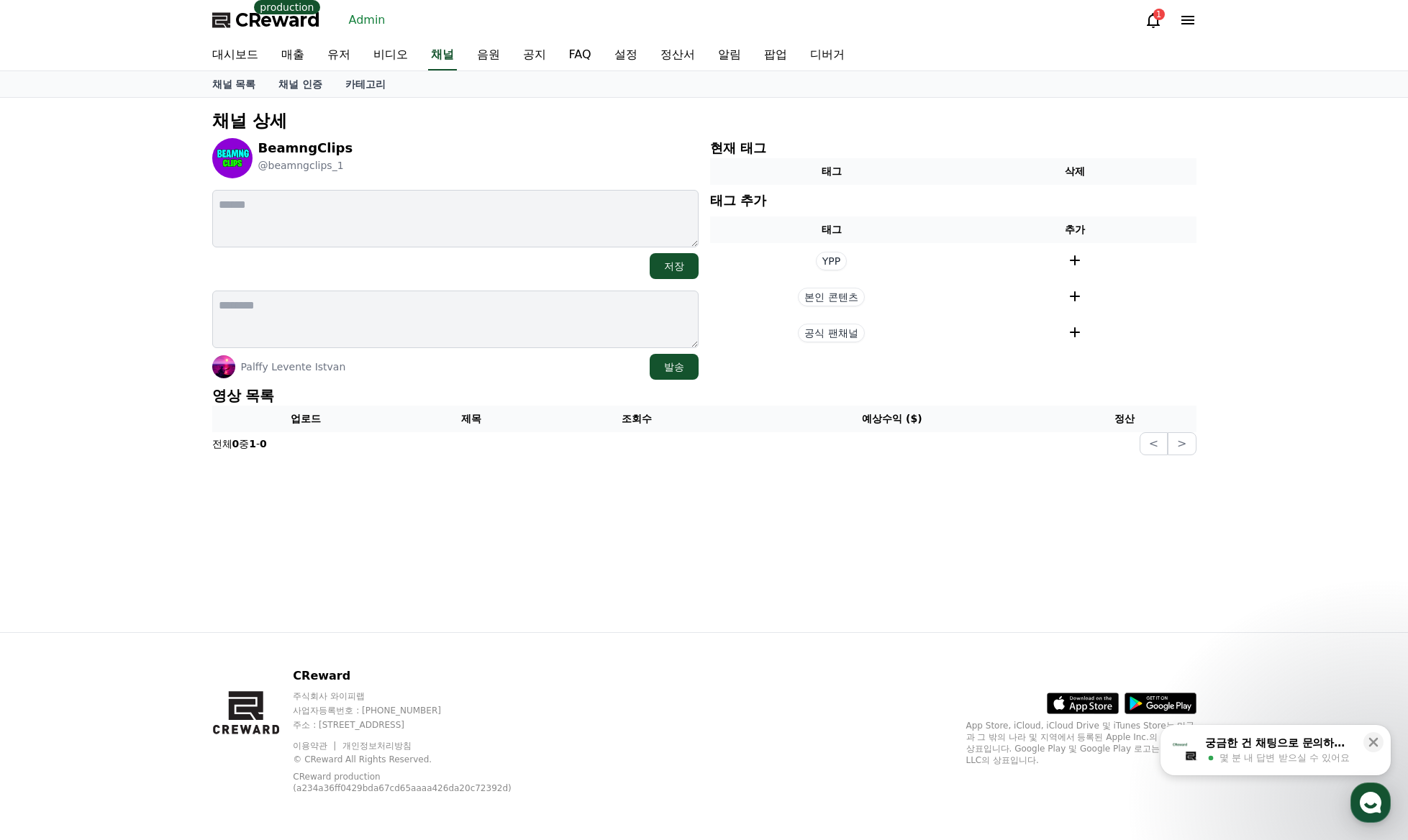
click at [1213, 293] on div "채널 상세 BeamngClips @beamngclips_1 저장 Palffy Levente Istvan 발송 현재 태그 태그 삭제 태그 추가 …" at bounding box center [704, 365] width 1408 height 534
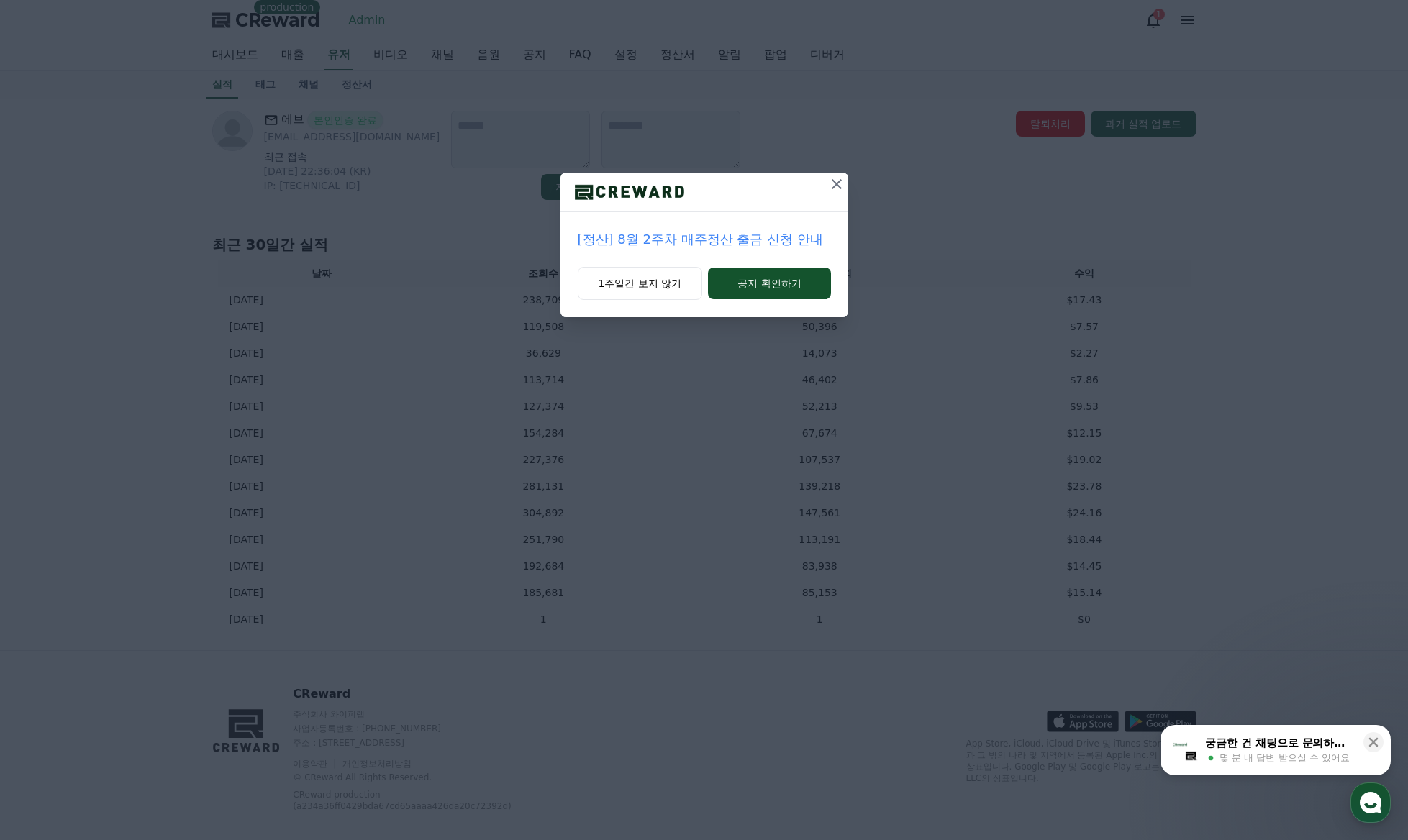
click at [838, 183] on icon at bounding box center [836, 184] width 18 height 18
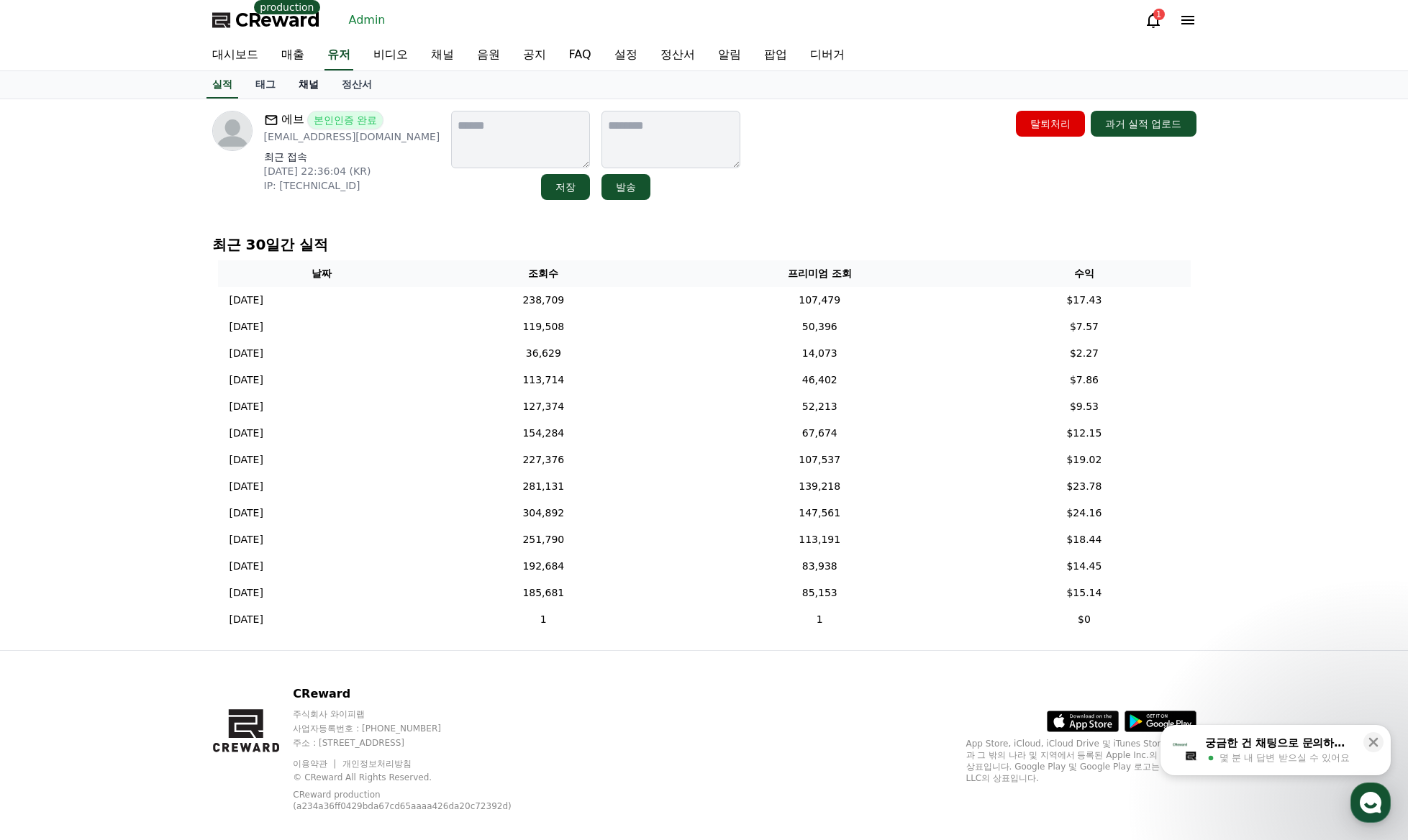
click at [301, 90] on link "채널" at bounding box center [309, 84] width 43 height 27
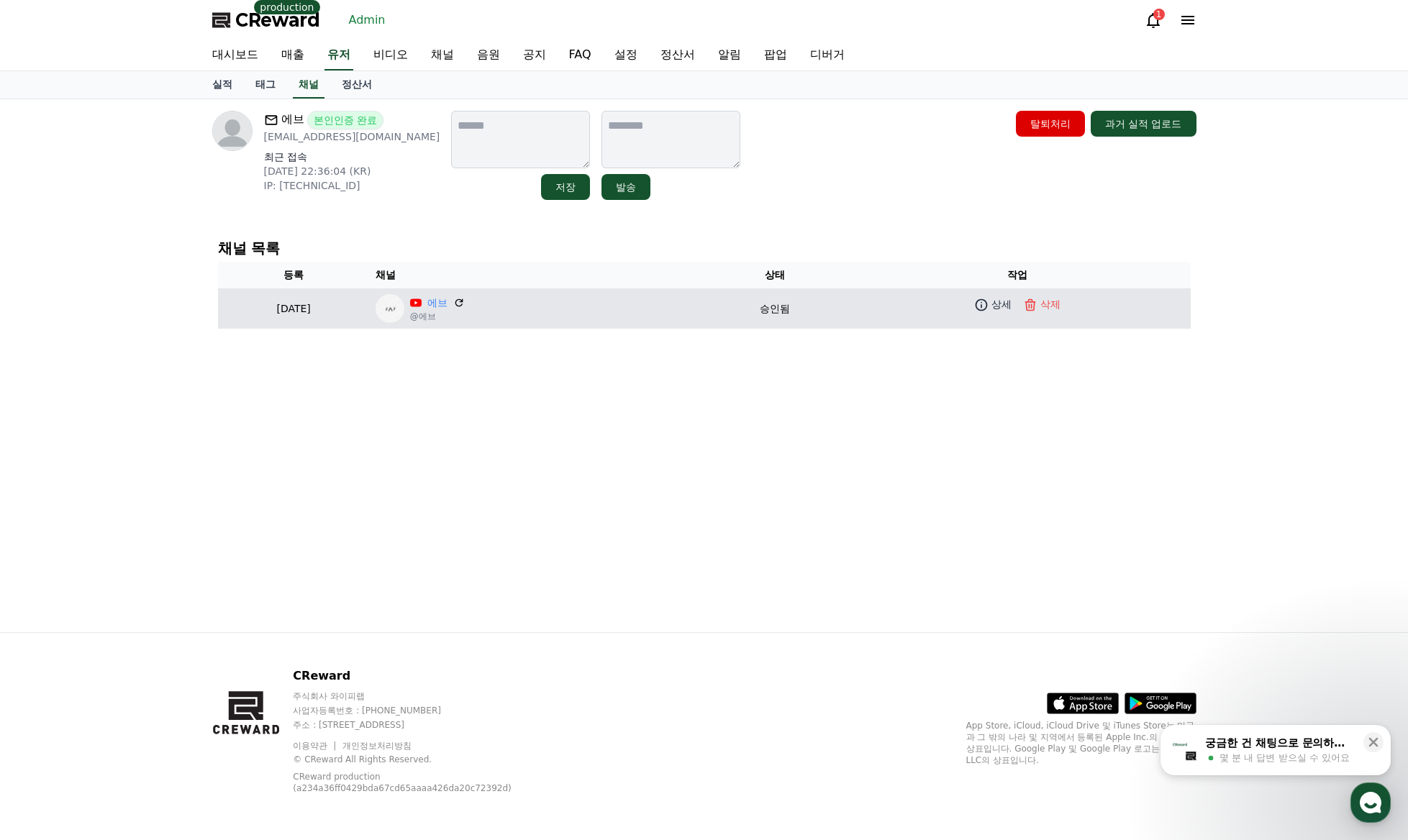
click at [477, 292] on td "에브 @에브" at bounding box center [537, 308] width 336 height 41
click at [447, 305] on link "에브" at bounding box center [437, 303] width 20 height 15
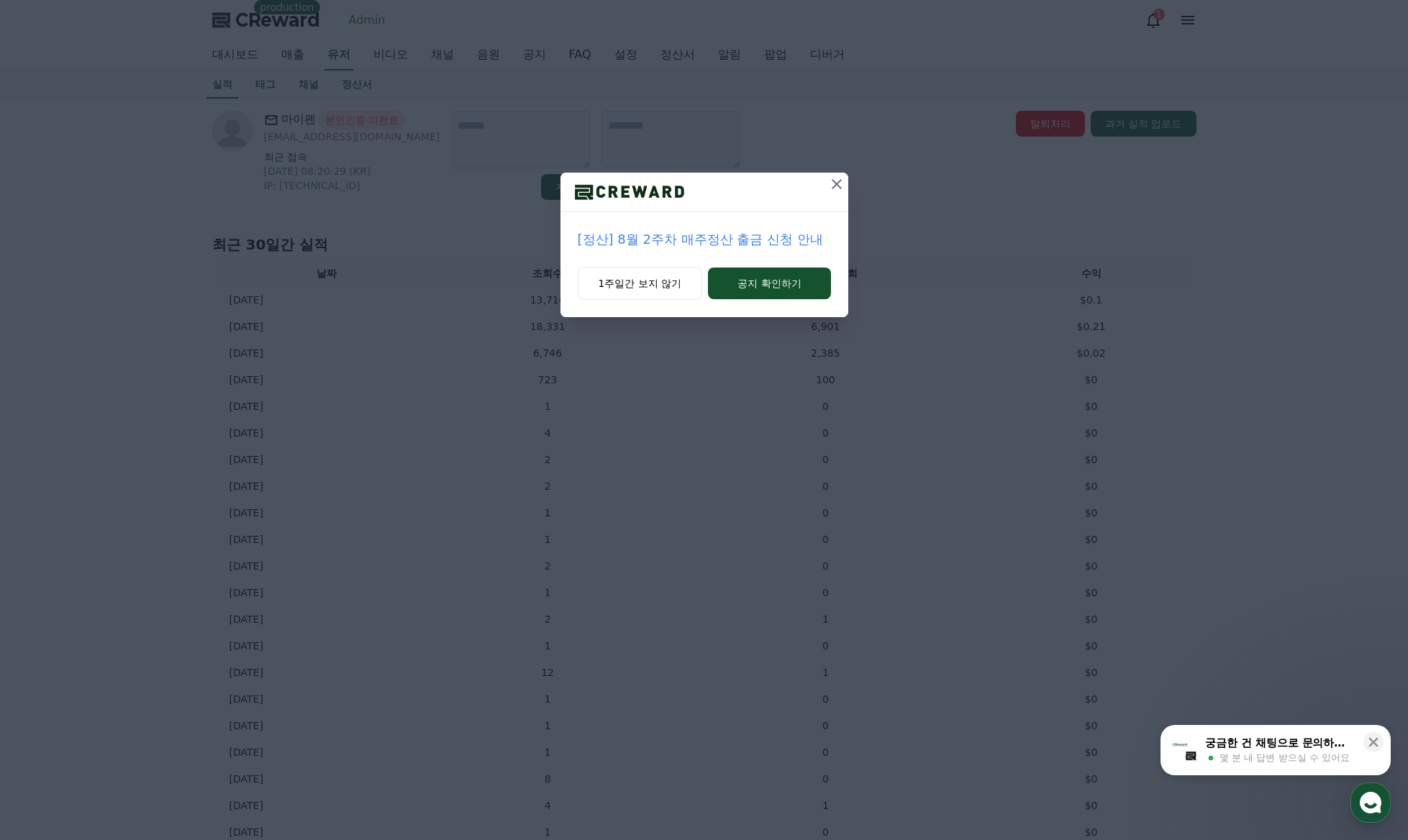
click at [838, 182] on icon at bounding box center [836, 184] width 10 height 10
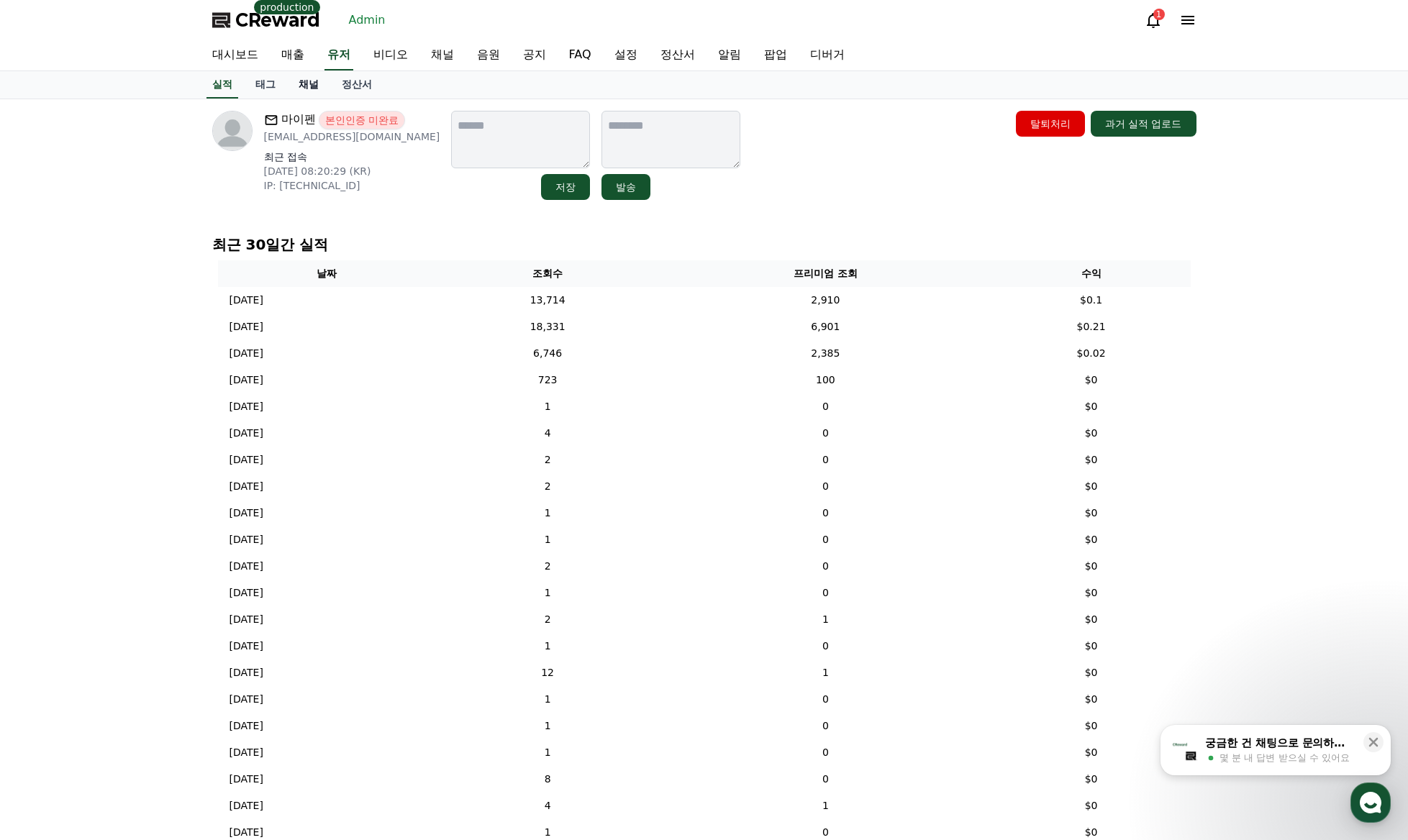
click at [305, 87] on link "채널" at bounding box center [309, 84] width 43 height 27
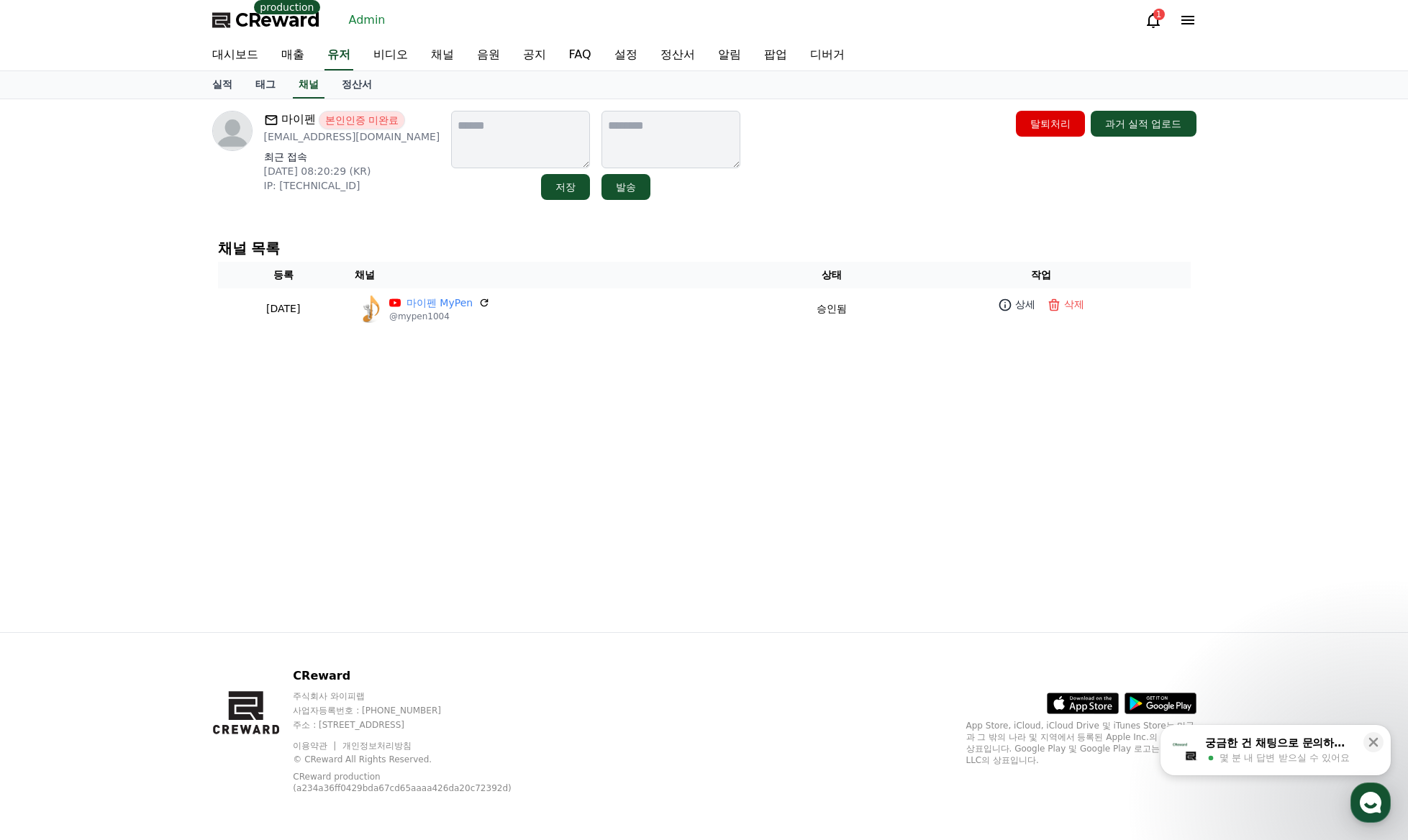
click at [648, 440] on div "마이펜 본인인증 미완료 kelkel05@naver.com 최근 접속 2025-08-15 08:20:29 (KR) IP: 121.132.45.2…" at bounding box center [704, 365] width 1007 height 533
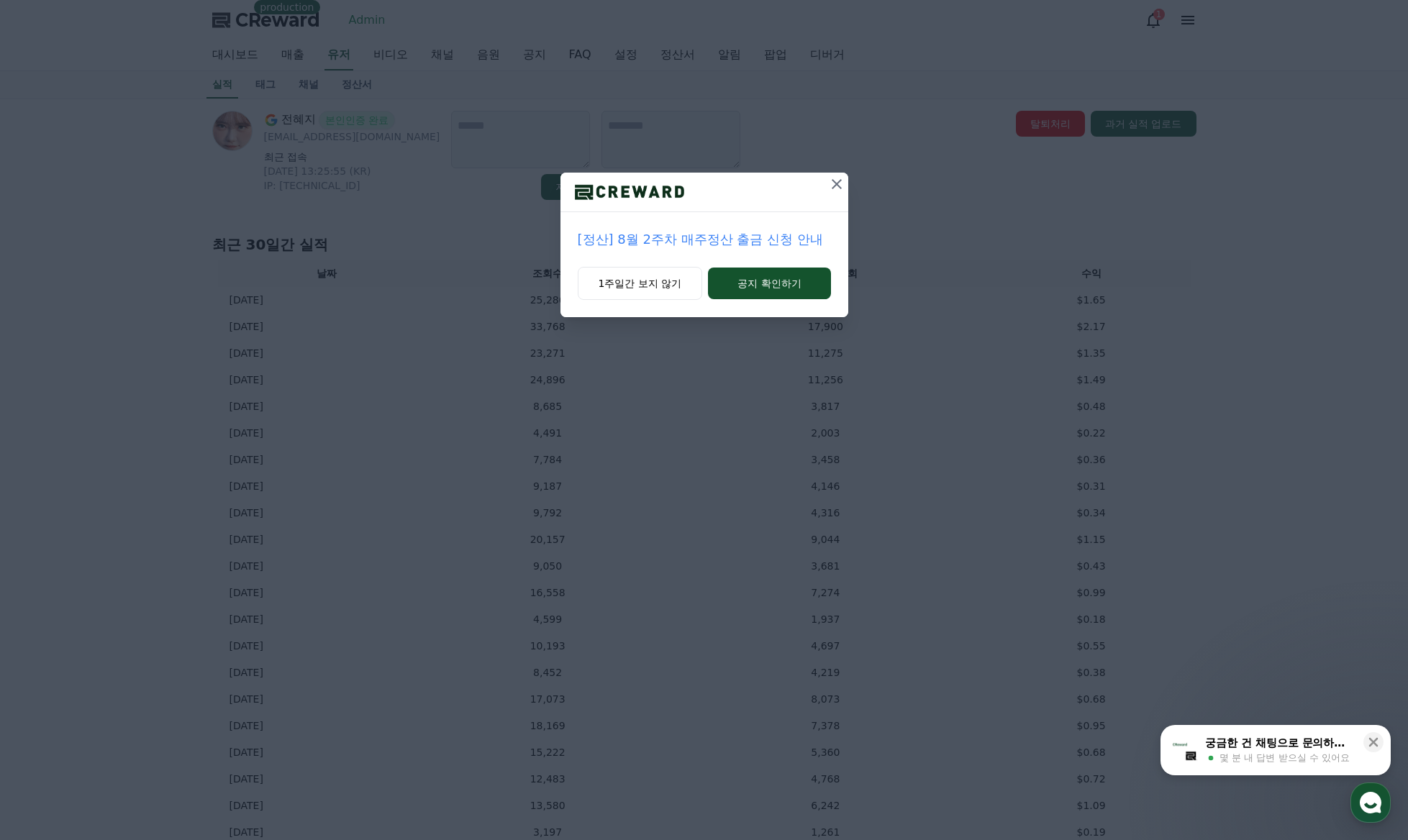
click at [835, 181] on icon at bounding box center [836, 184] width 18 height 18
click at [836, 181] on icon at bounding box center [836, 184] width 18 height 18
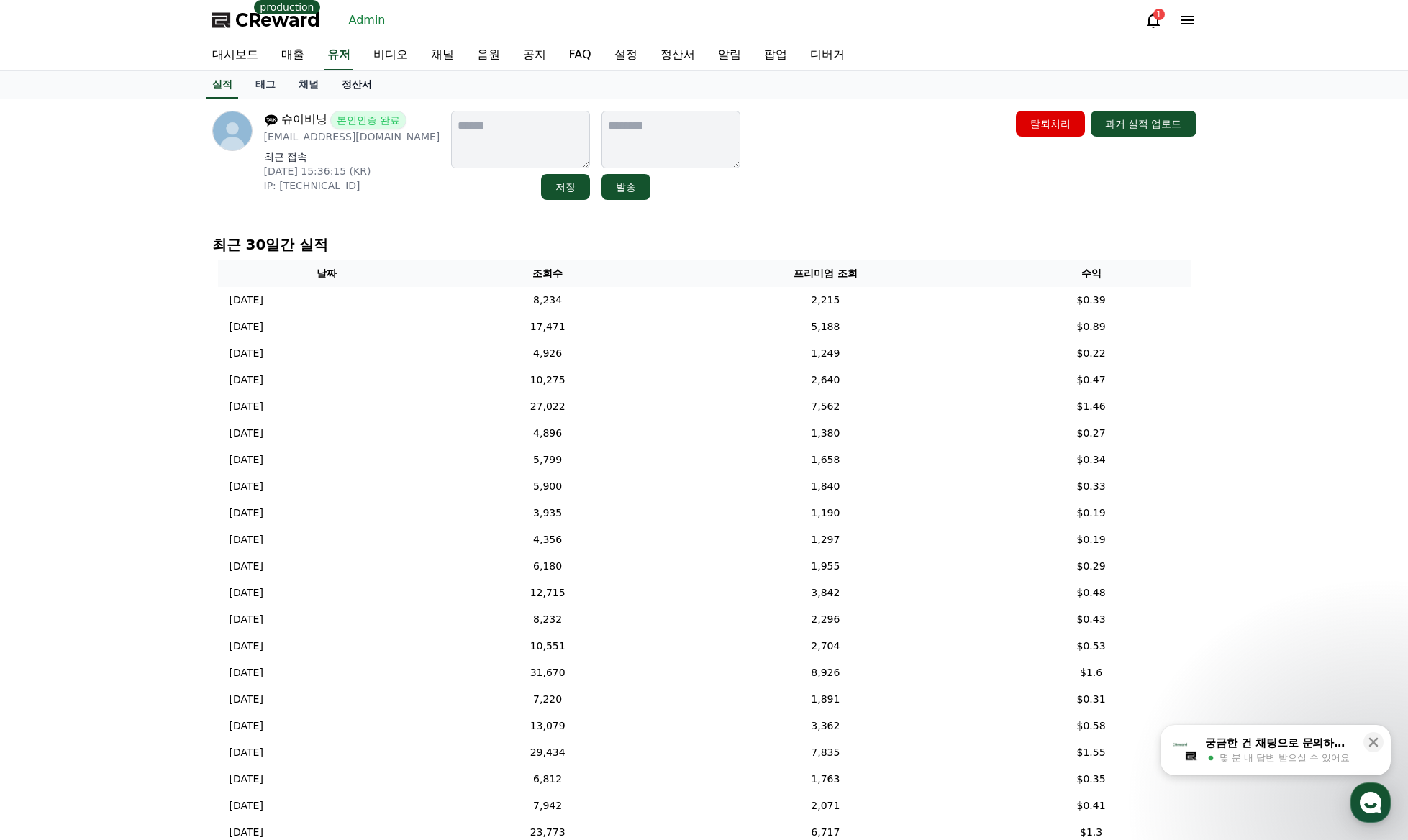
click at [358, 89] on link "정산서" at bounding box center [356, 84] width 53 height 27
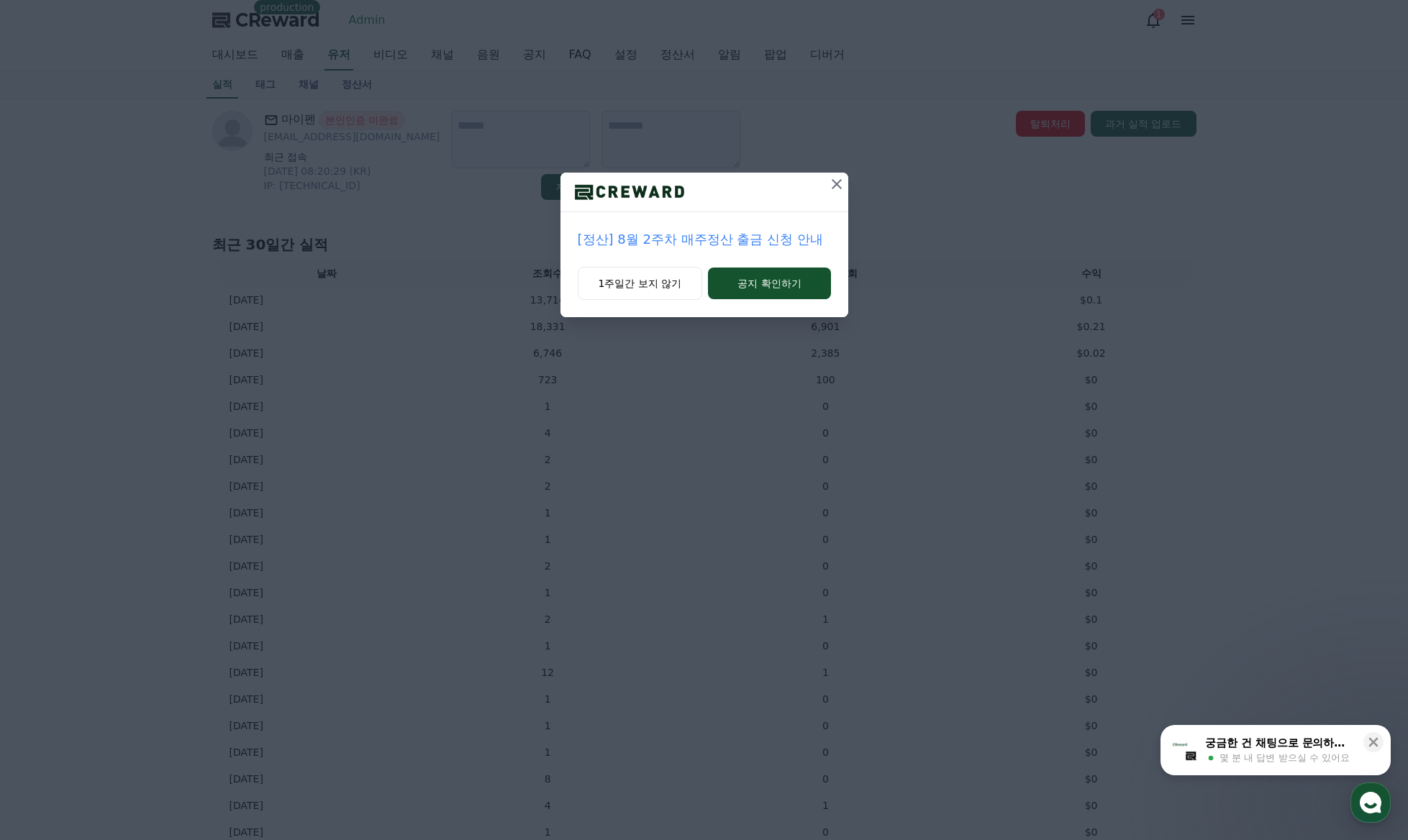
click at [360, 143] on div "[정산] 8월 2주차 매주정산 출금 신청 안내 1주일간 보지 않기 공지 확인하기" at bounding box center [704, 170] width 1408 height 340
click at [825, 183] on button at bounding box center [836, 184] width 23 height 23
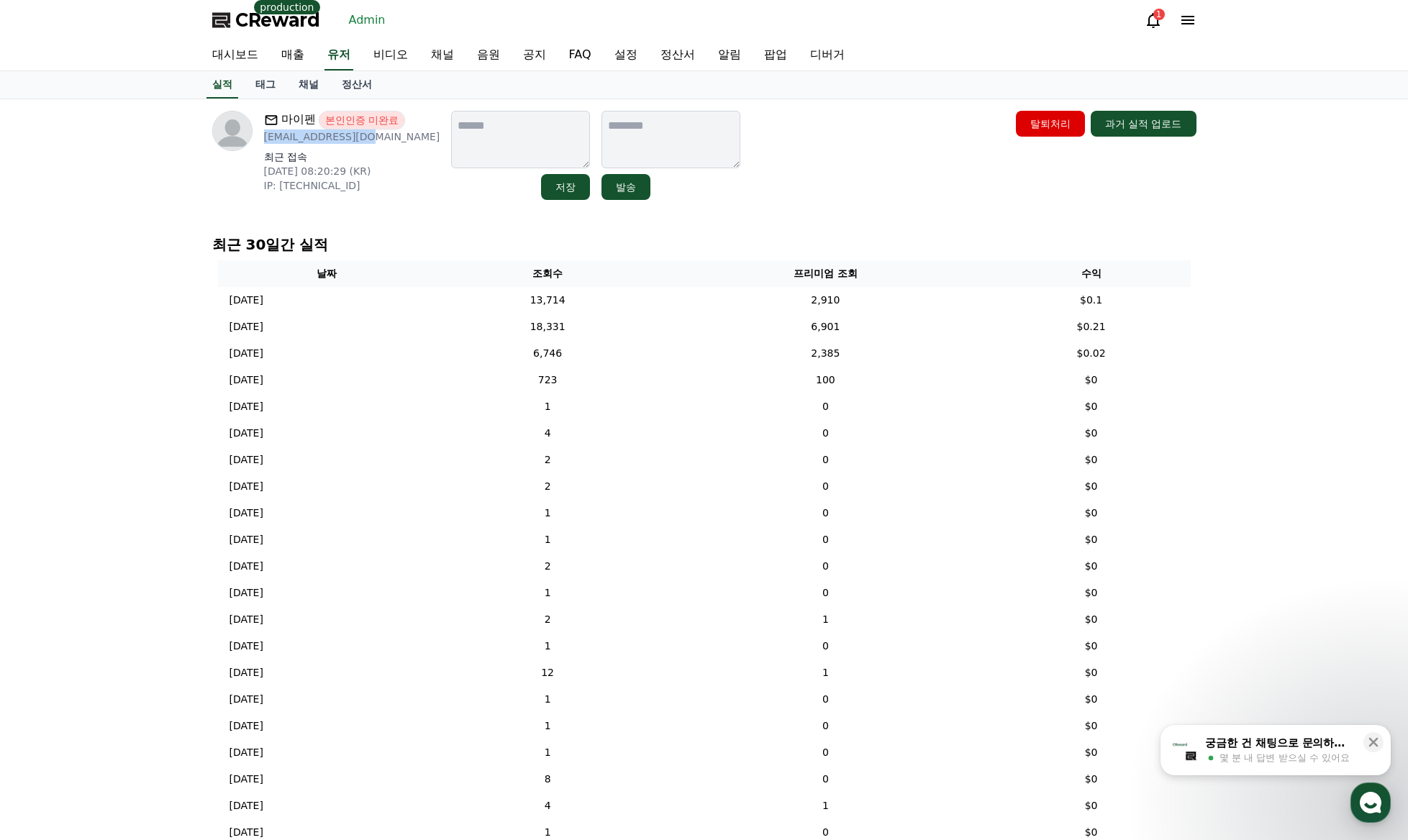
drag, startPoint x: 372, startPoint y: 141, endPoint x: 264, endPoint y: 141, distance: 108.0
click at [264, 141] on p "[EMAIL_ADDRESS][DOMAIN_NAME]" at bounding box center [352, 136] width 176 height 14
copy p "[EMAIL_ADDRESS][DOMAIN_NAME]"
click at [855, 145] on div "마이펜 본인인증 미완료 [EMAIL_ADDRESS][DOMAIN_NAME] 최근 접속 [DATE] 08:20:29 (KR) IP: [TECHN…" at bounding box center [704, 155] width 984 height 89
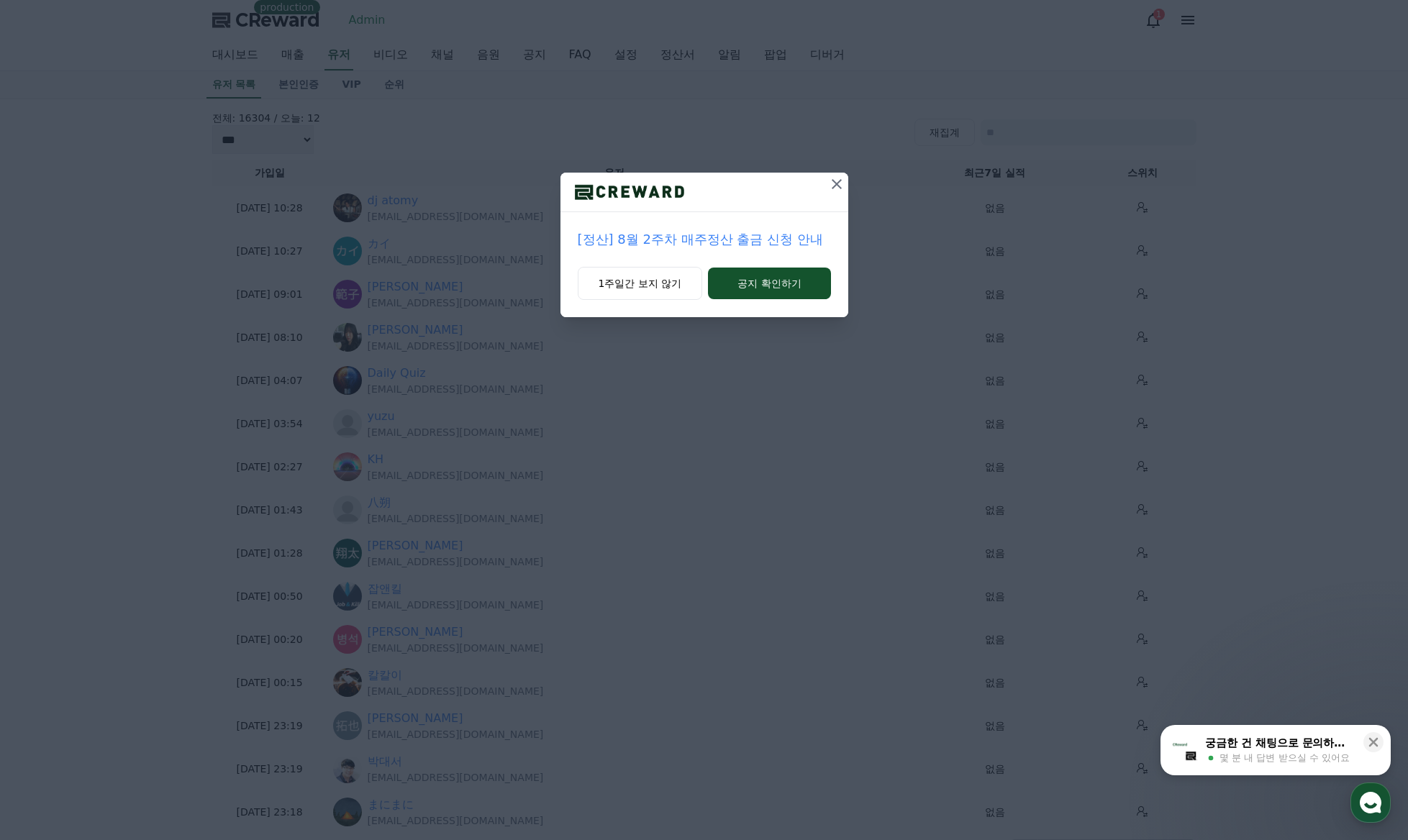
click at [839, 185] on icon at bounding box center [836, 184] width 18 height 18
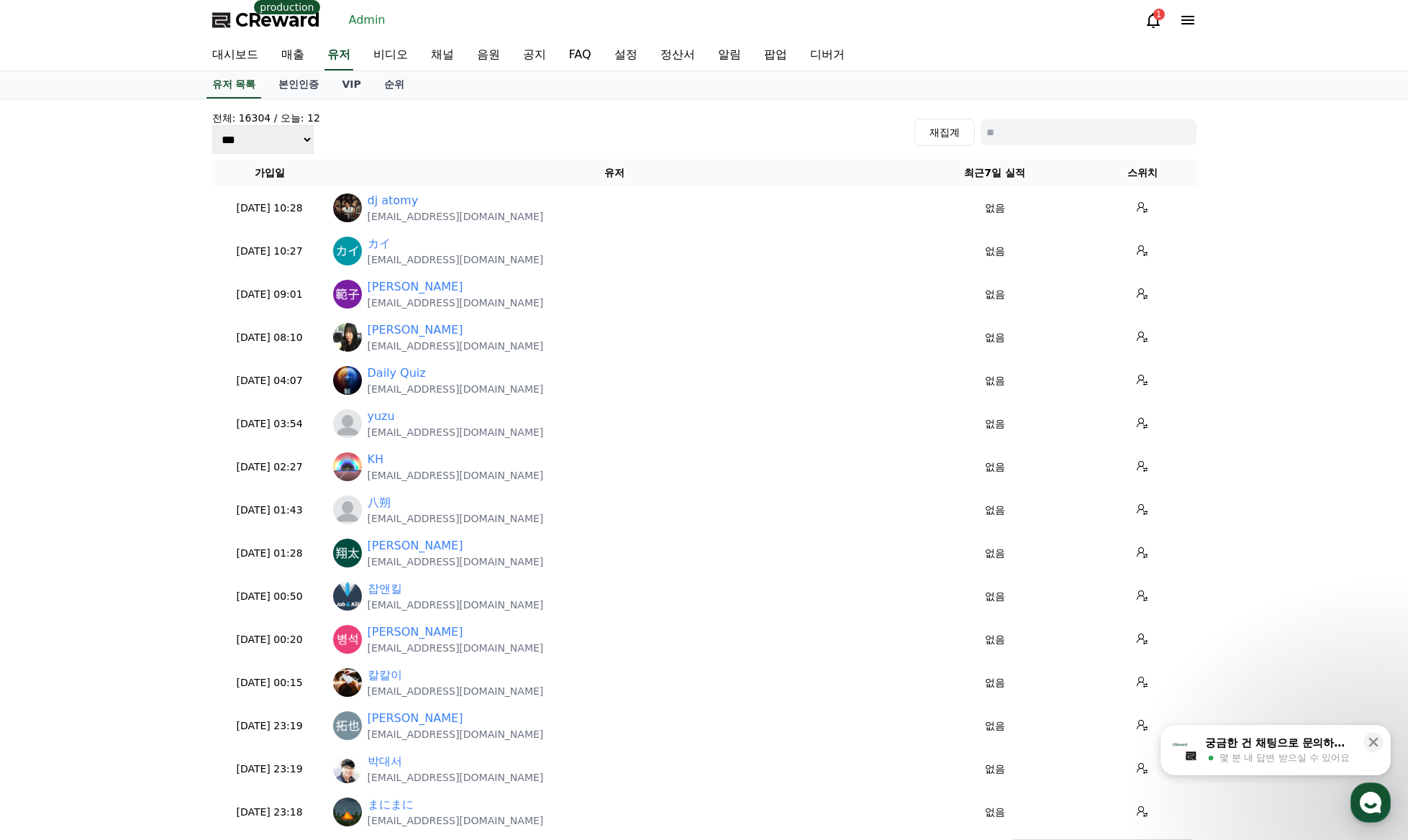
click at [1070, 129] on input at bounding box center [1088, 132] width 216 height 26
paste input "**********"
type input "**********"
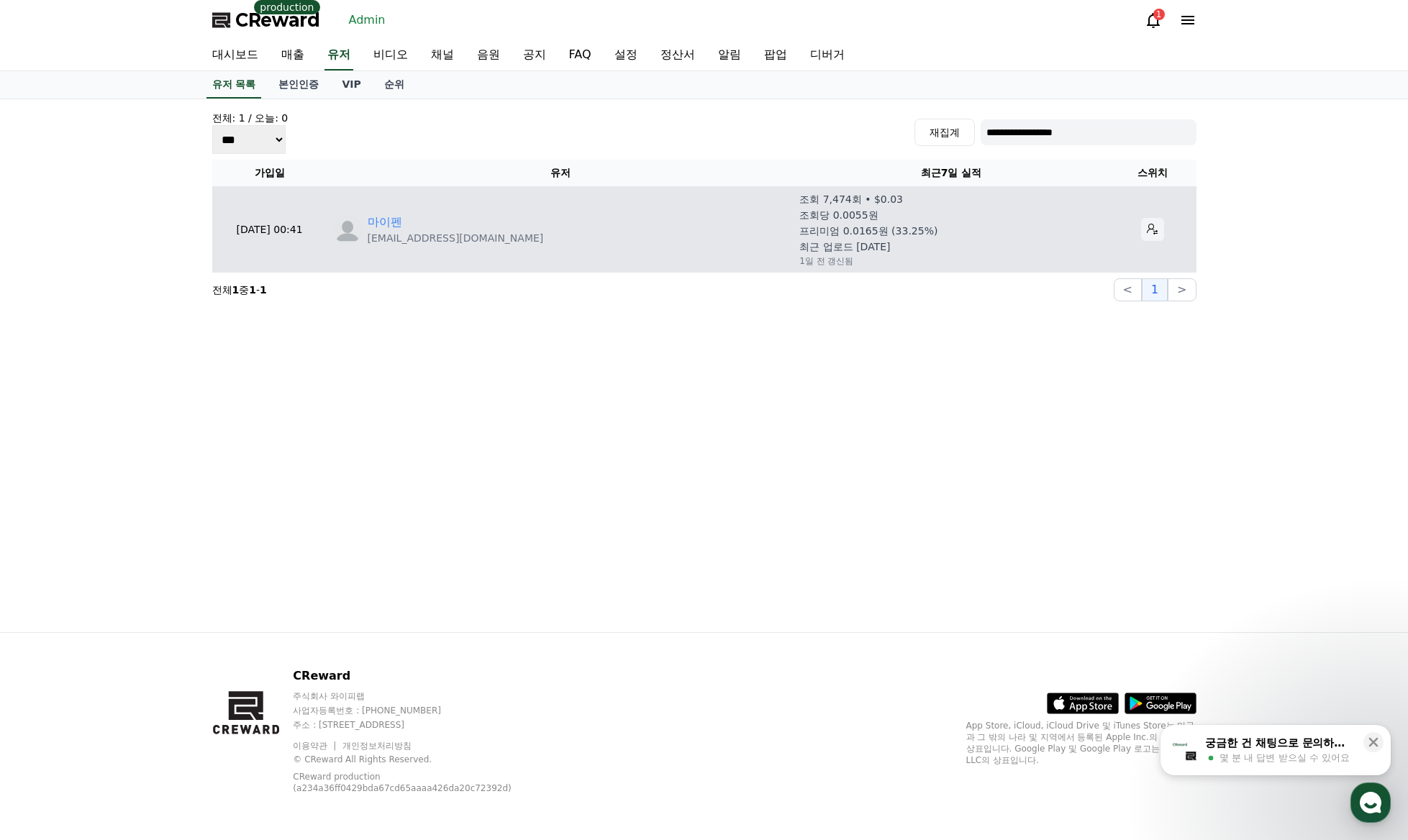
click at [1146, 231] on icon at bounding box center [1152, 230] width 11 height 11
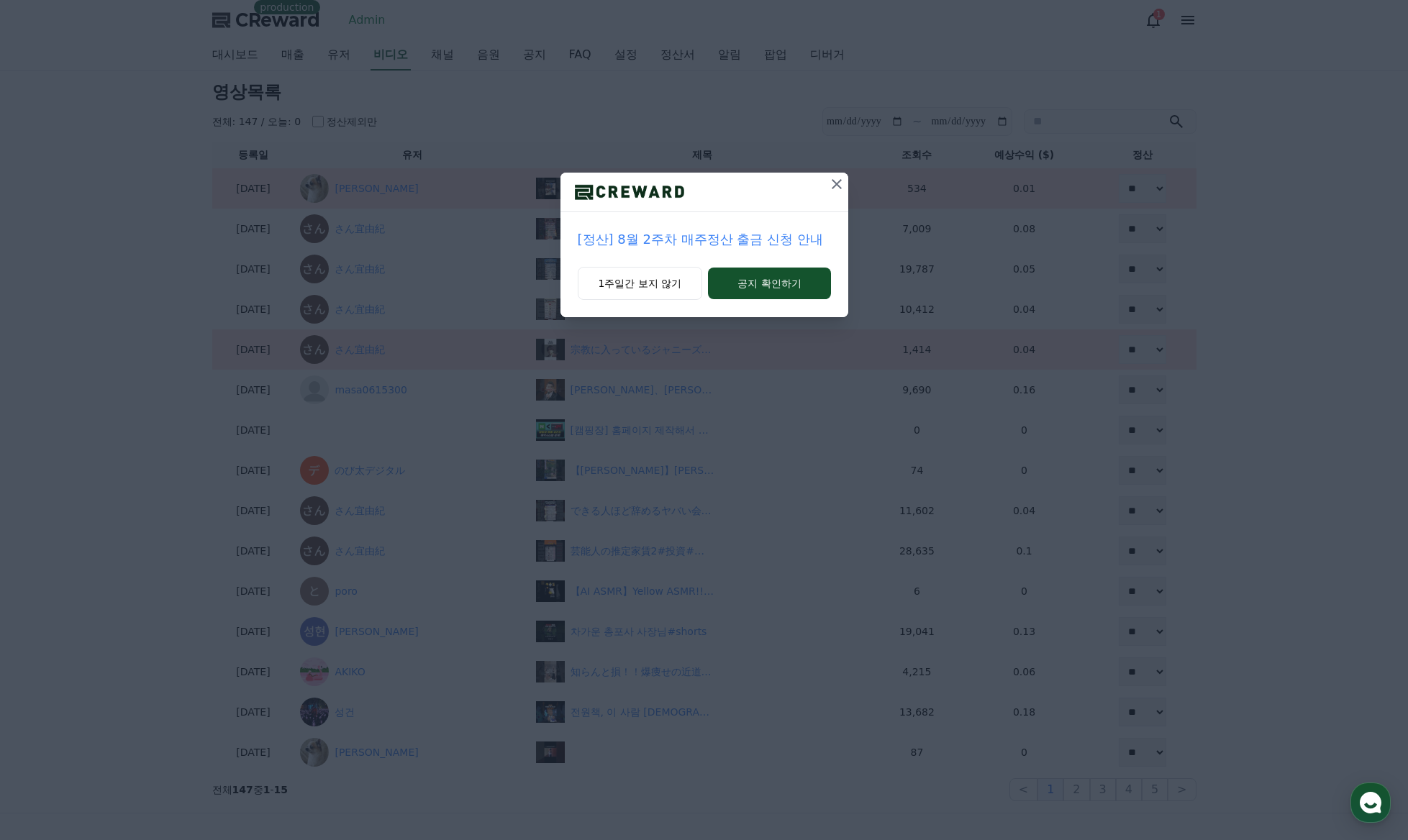
click at [841, 180] on icon at bounding box center [836, 184] width 10 height 10
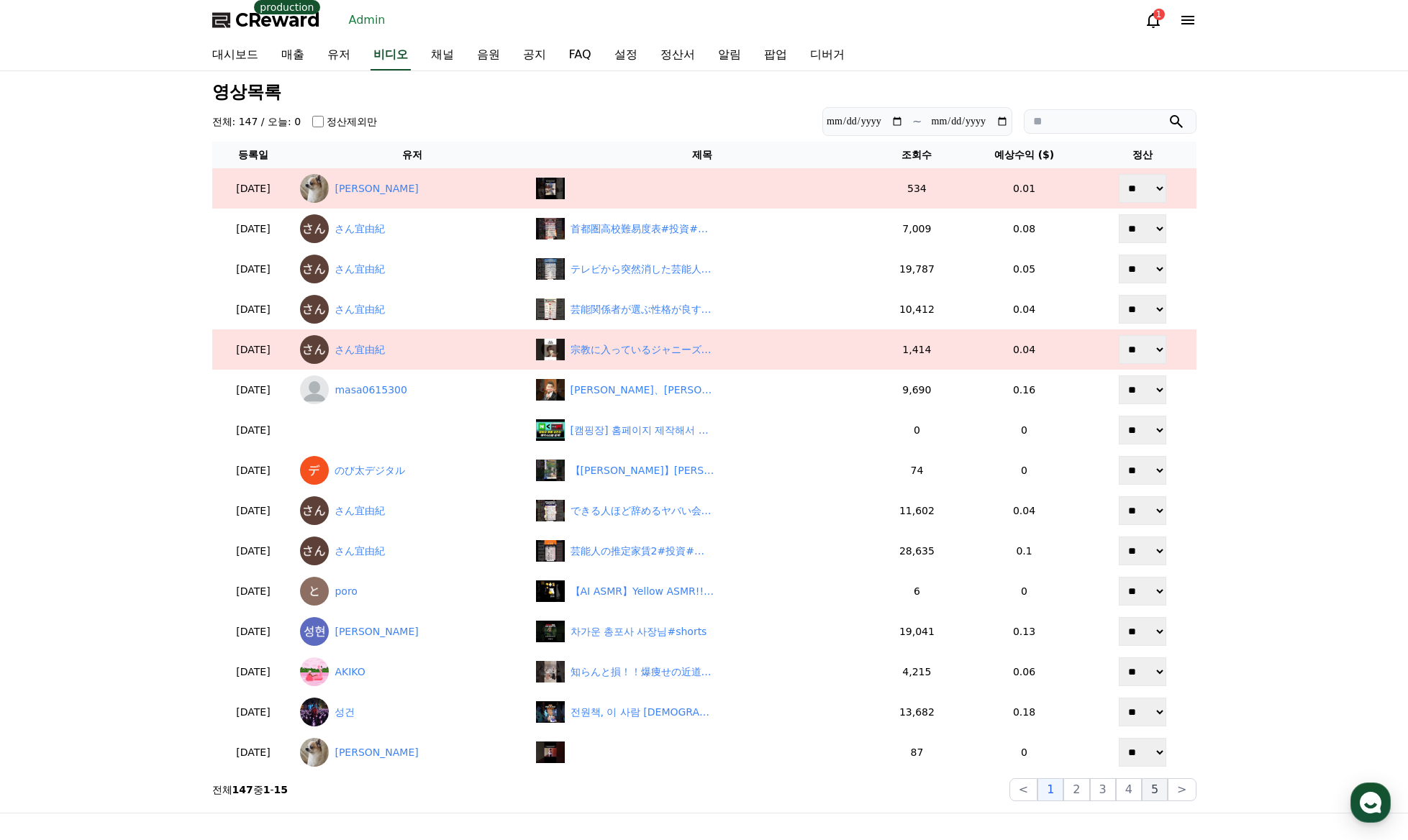
click at [1150, 789] on button "5" at bounding box center [1154, 789] width 26 height 23
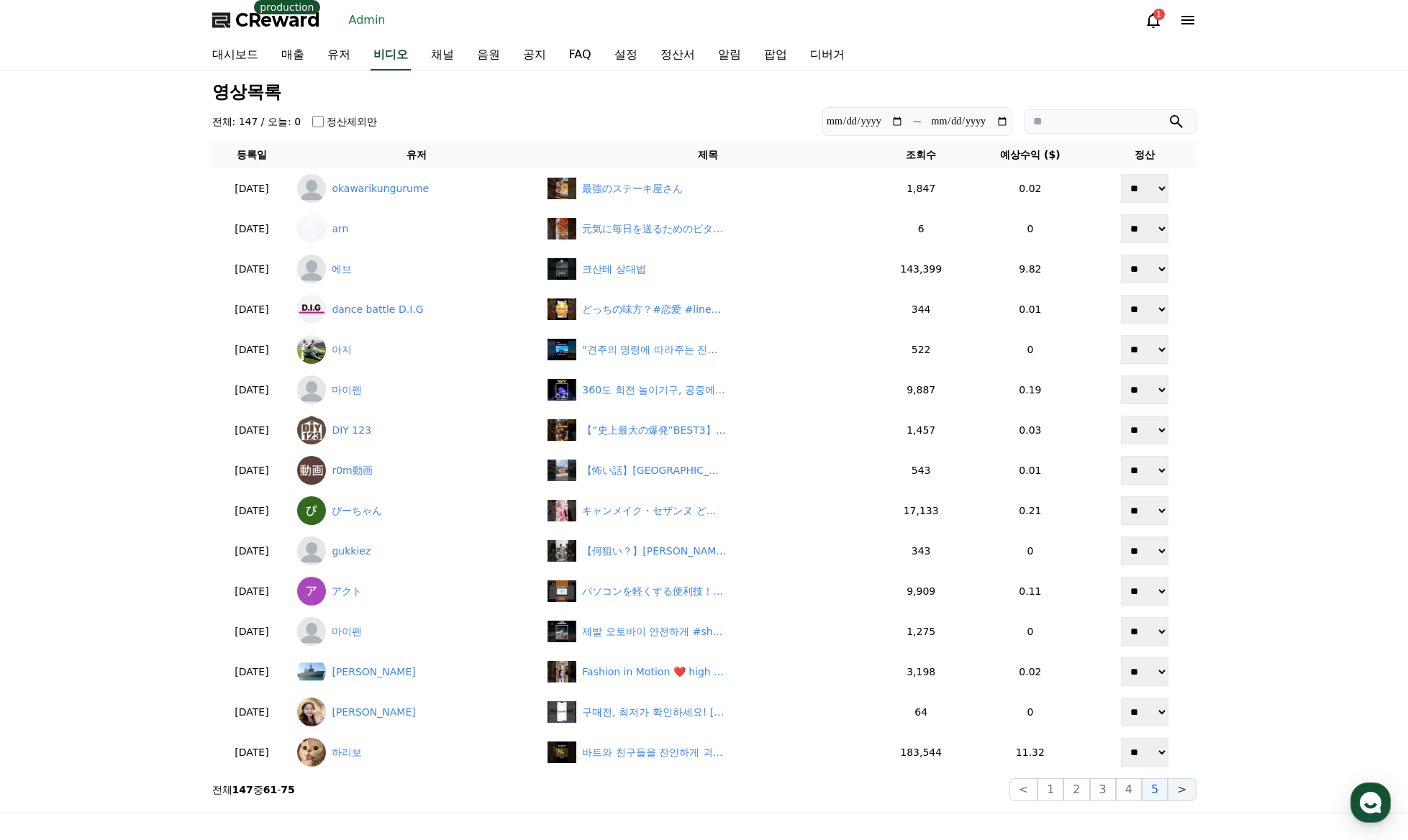
click at [1188, 798] on button ">" at bounding box center [1181, 789] width 28 height 23
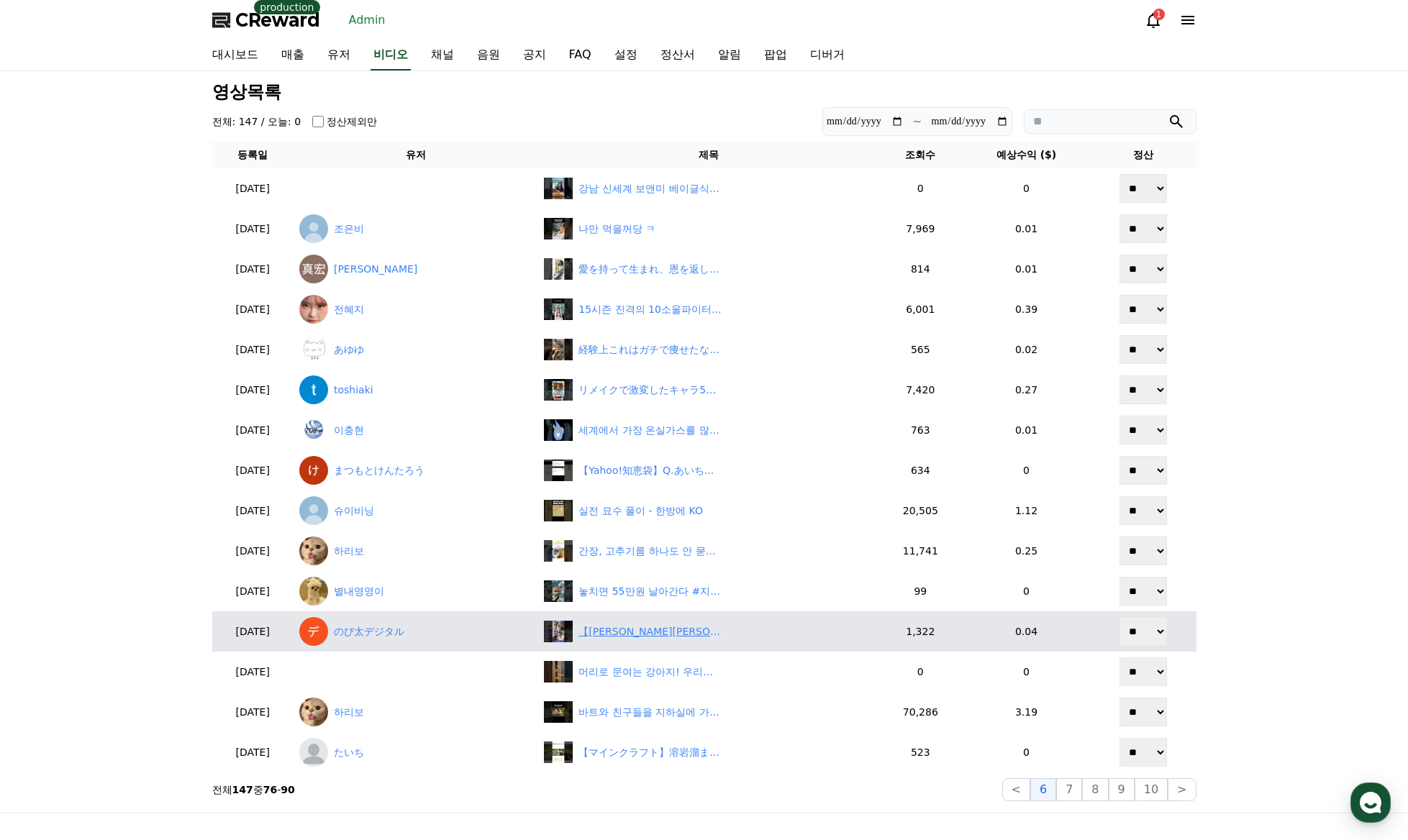
click at [664, 634] on div "【[PERSON_NAME][PERSON_NAME]】お[PERSON_NAME]痛恨のミス【[PERSON_NAME]】おまゆに髪伸びたねと言われ、実は髪…" at bounding box center [650, 631] width 144 height 15
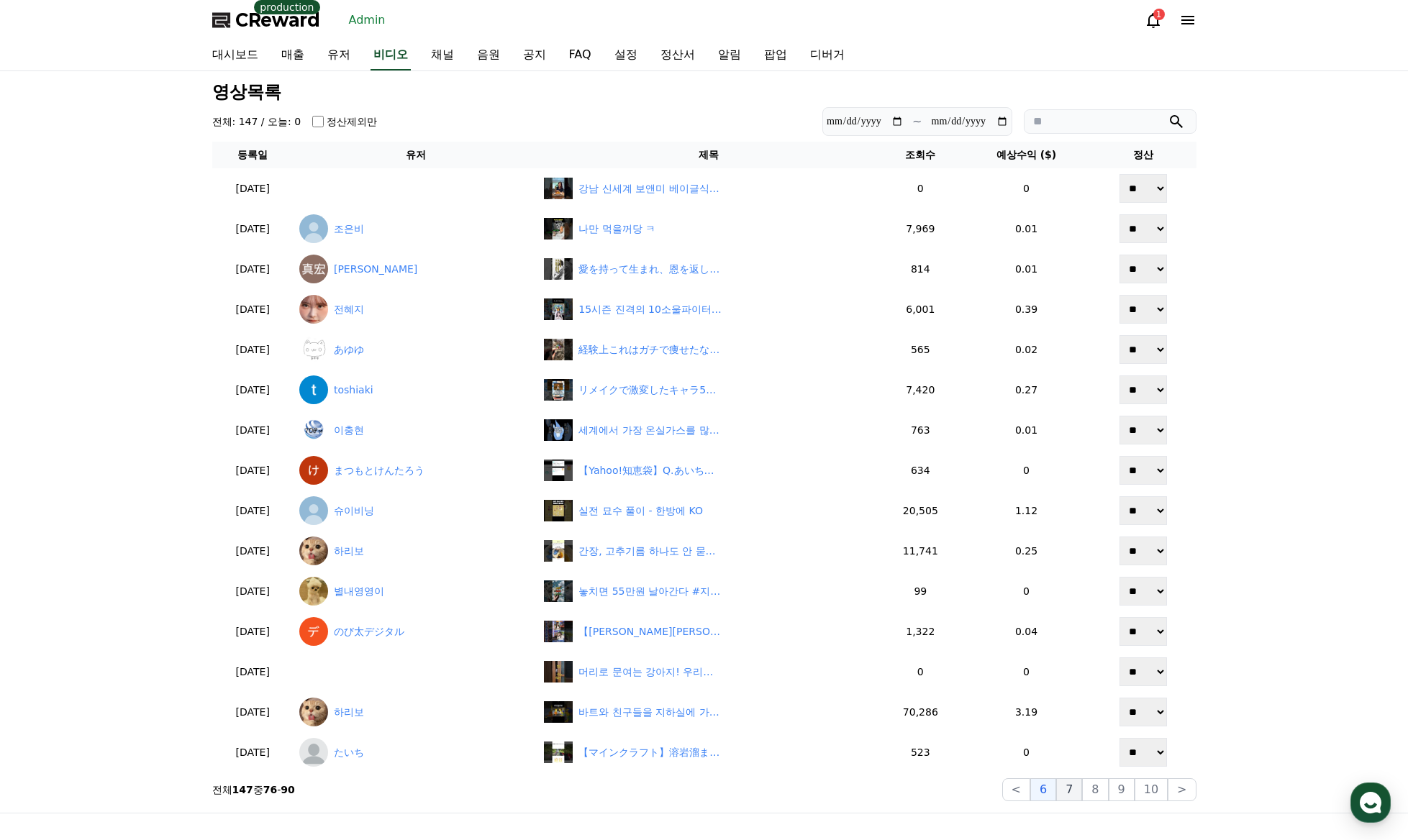
click at [1082, 792] on button "7" at bounding box center [1095, 789] width 26 height 23
click at [1135, 791] on button "8" at bounding box center [1150, 789] width 33 height 23
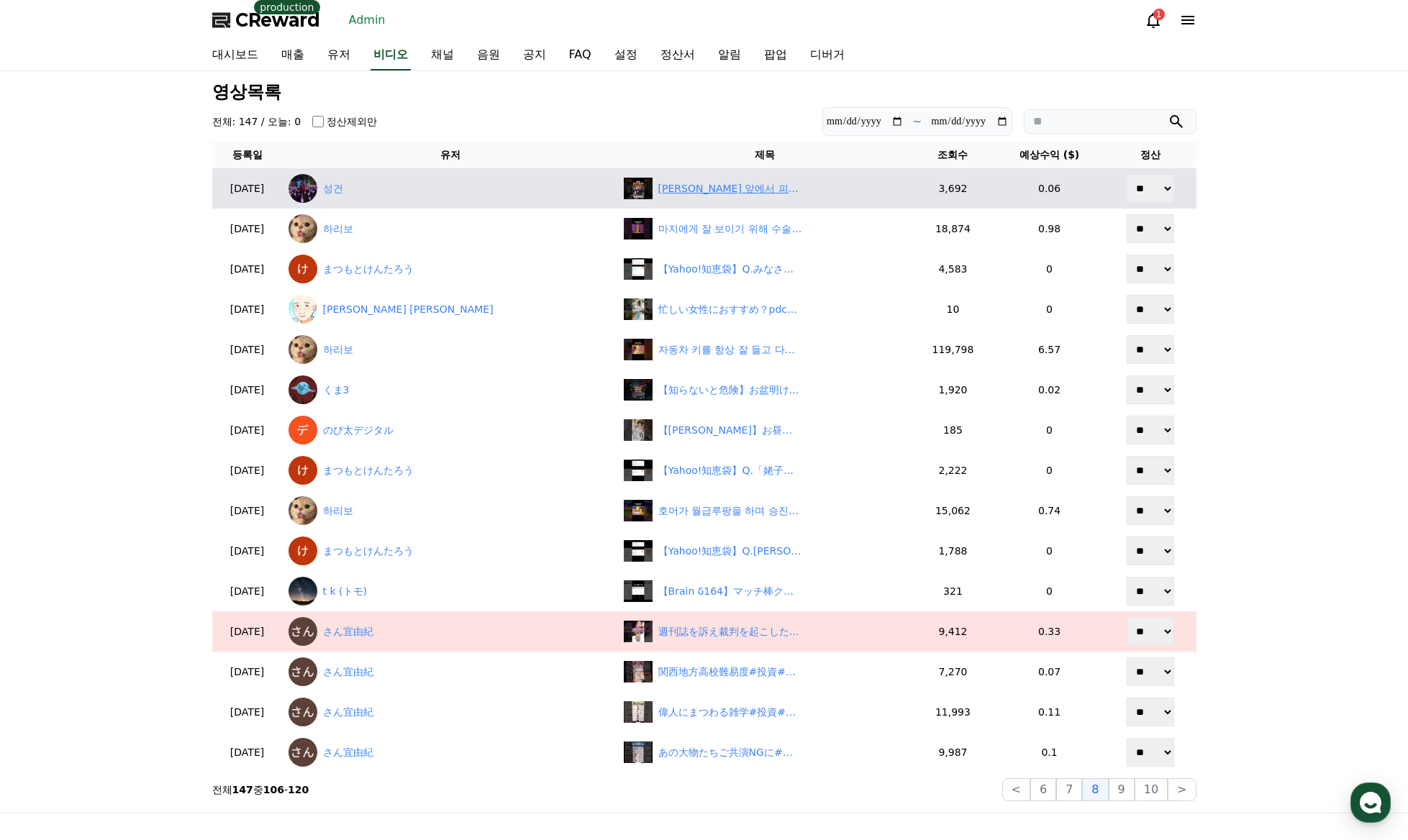
click at [658, 192] on div "[PERSON_NAME] 앞에서 피켓 시위 무용담 털어놓는 안철수" at bounding box center [730, 188] width 144 height 15
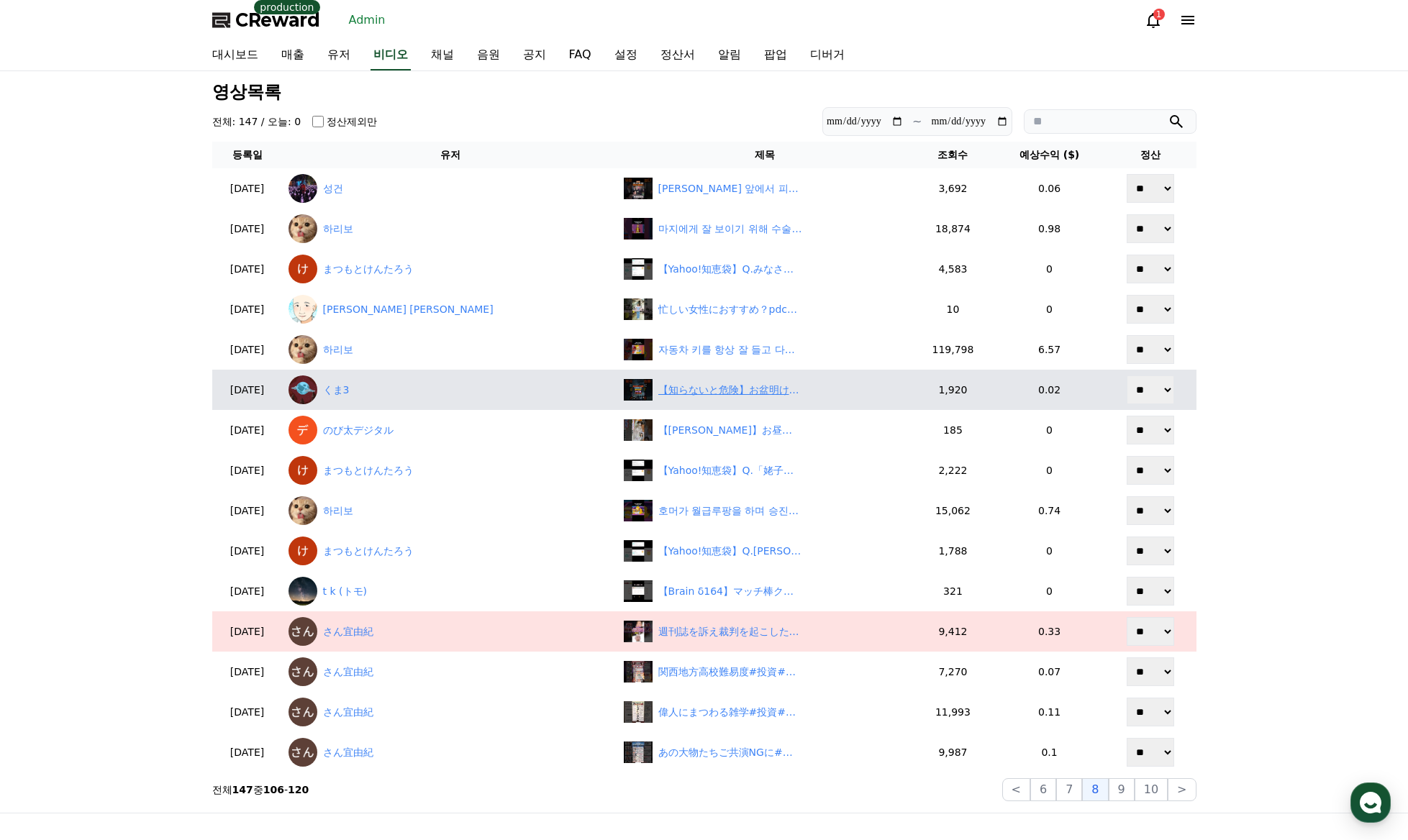
click at [658, 388] on div "【知らないと危険】お盆明けに運を逃すNG行動ベスト3 #スピリチュアル #雑学 #浄心 #怖い話" at bounding box center [730, 390] width 144 height 15
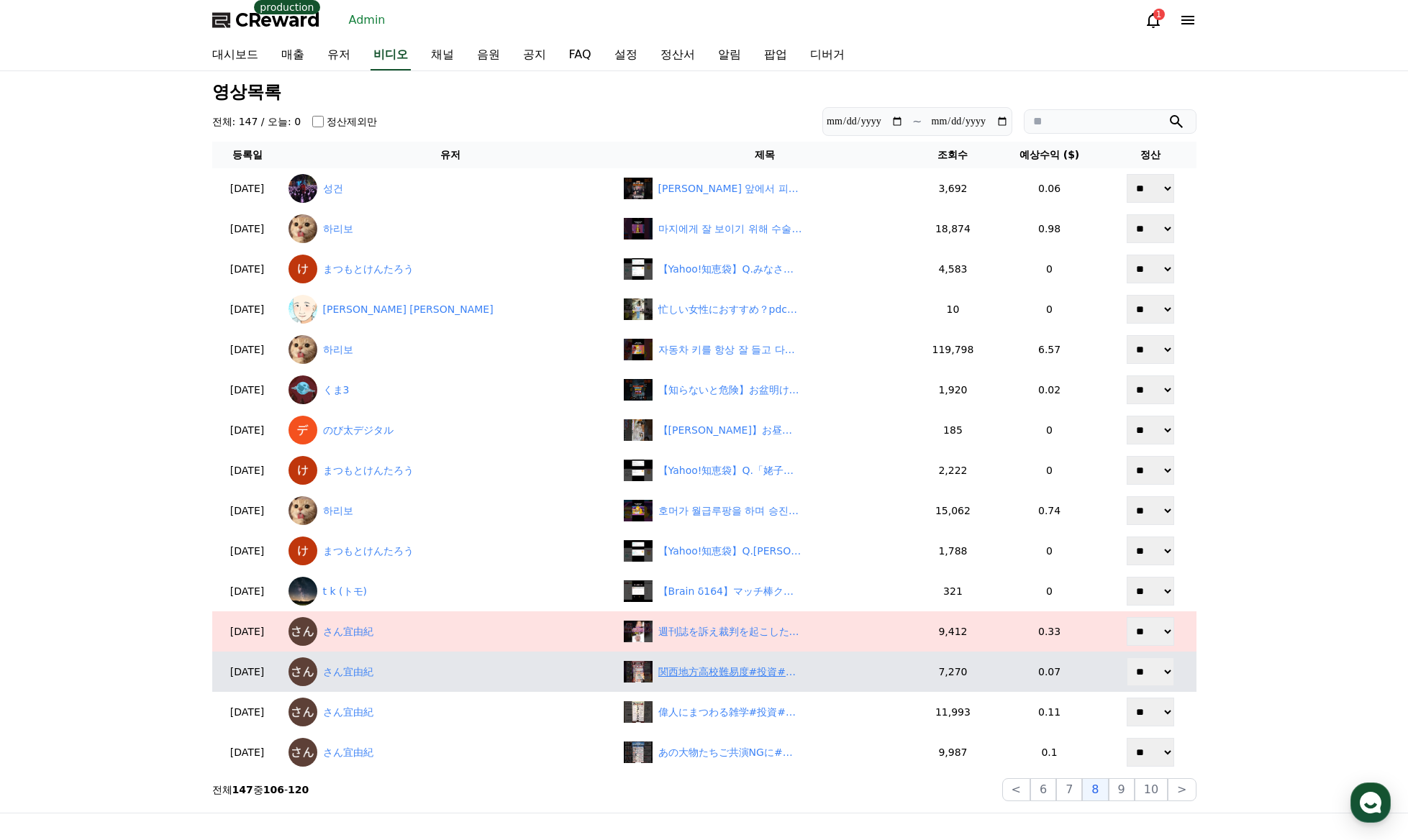
click at [658, 670] on div "関西地方高校難易度#投資#転職#貯金" at bounding box center [730, 672] width 144 height 15
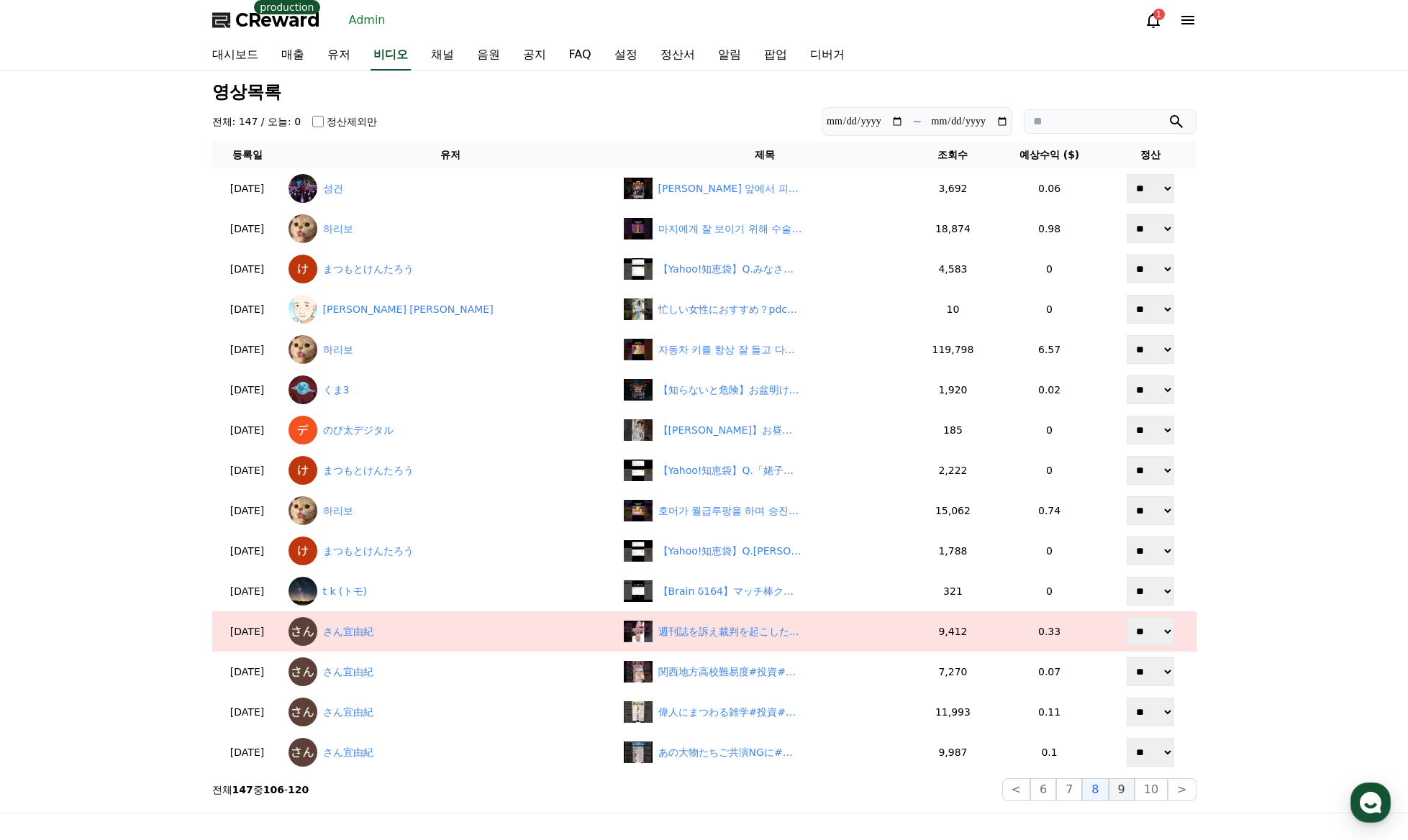
click at [1123, 788] on button "9" at bounding box center [1121, 789] width 26 height 23
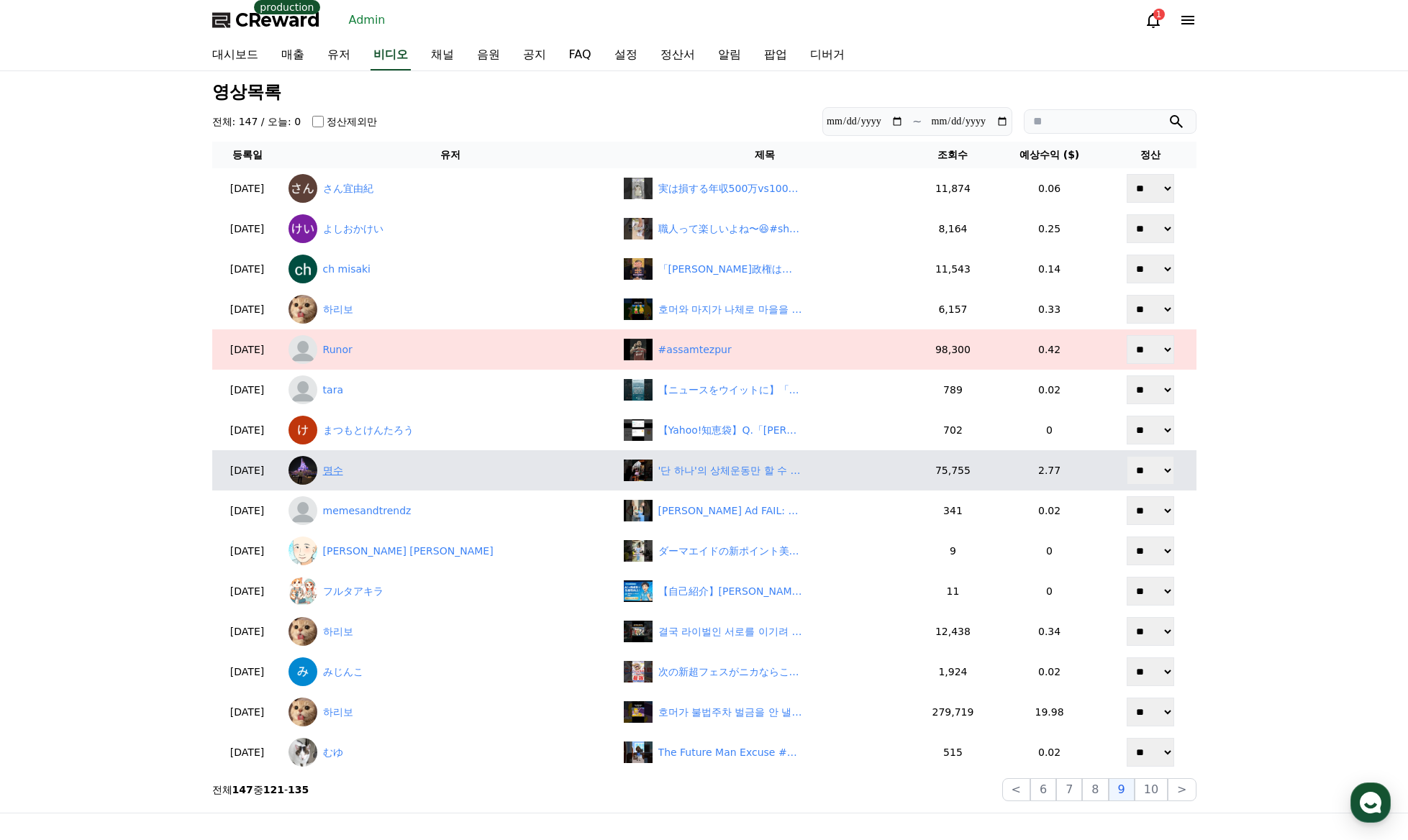
click at [368, 474] on link "명수" at bounding box center [450, 470] width 324 height 29
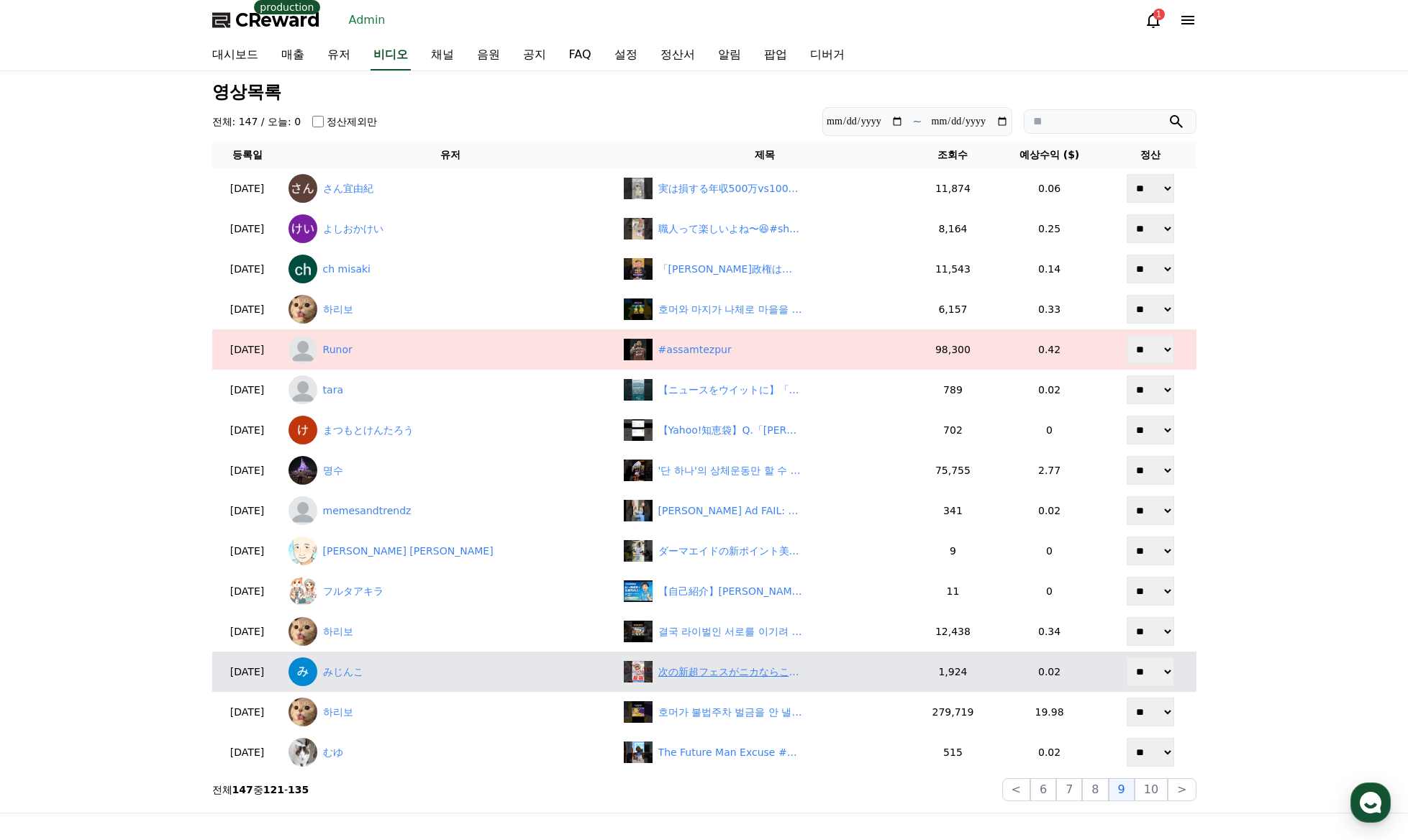
click at [648, 680] on div "次の新超フェスがニカならこんな性能欲しい!!#ワンピース #バウンティ #バウンティラッシュ #onepiece #shorts" at bounding box center [765, 671] width 283 height 22
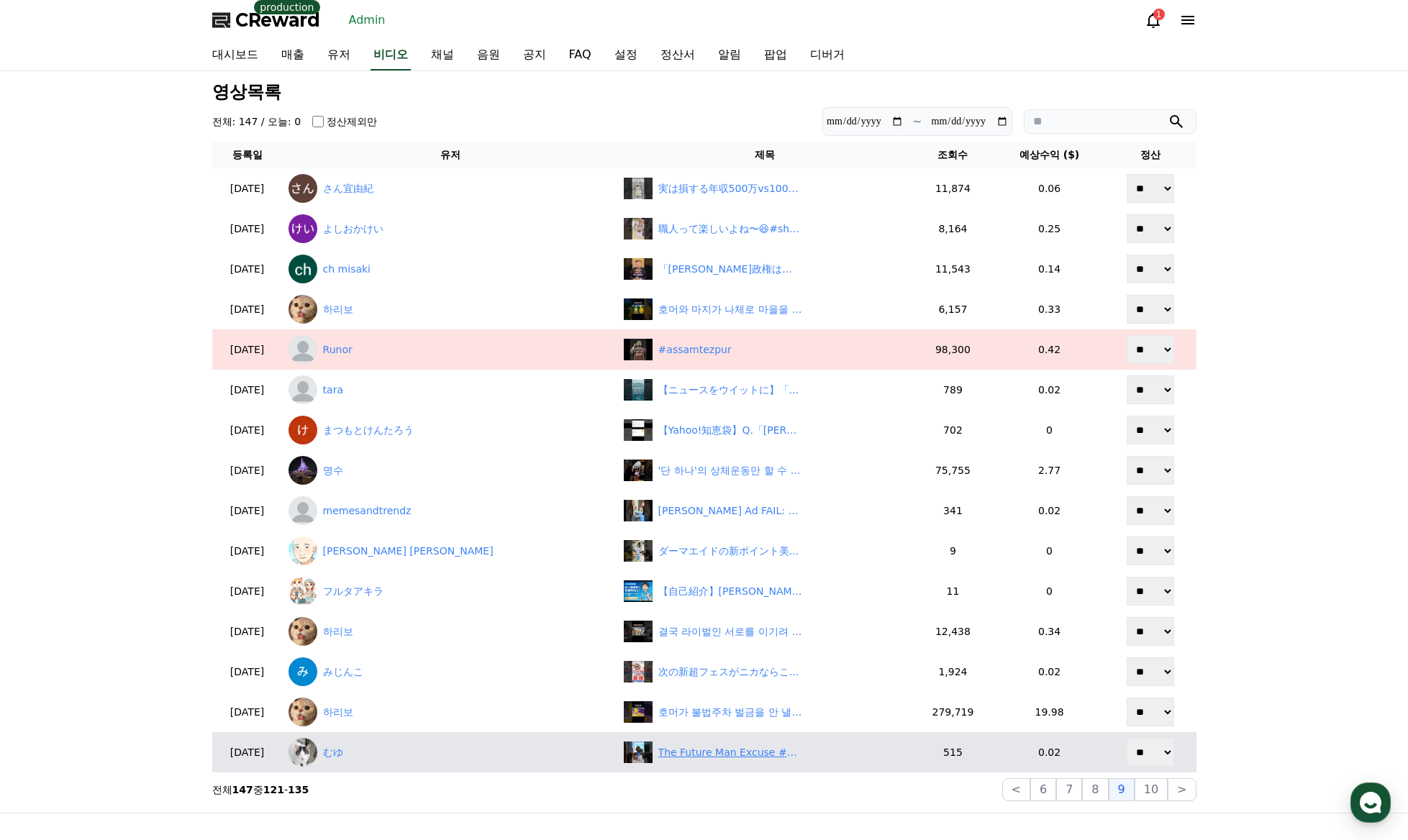
click at [682, 756] on div "The Future Man Excuse #animation #funny #shorts" at bounding box center [730, 752] width 144 height 15
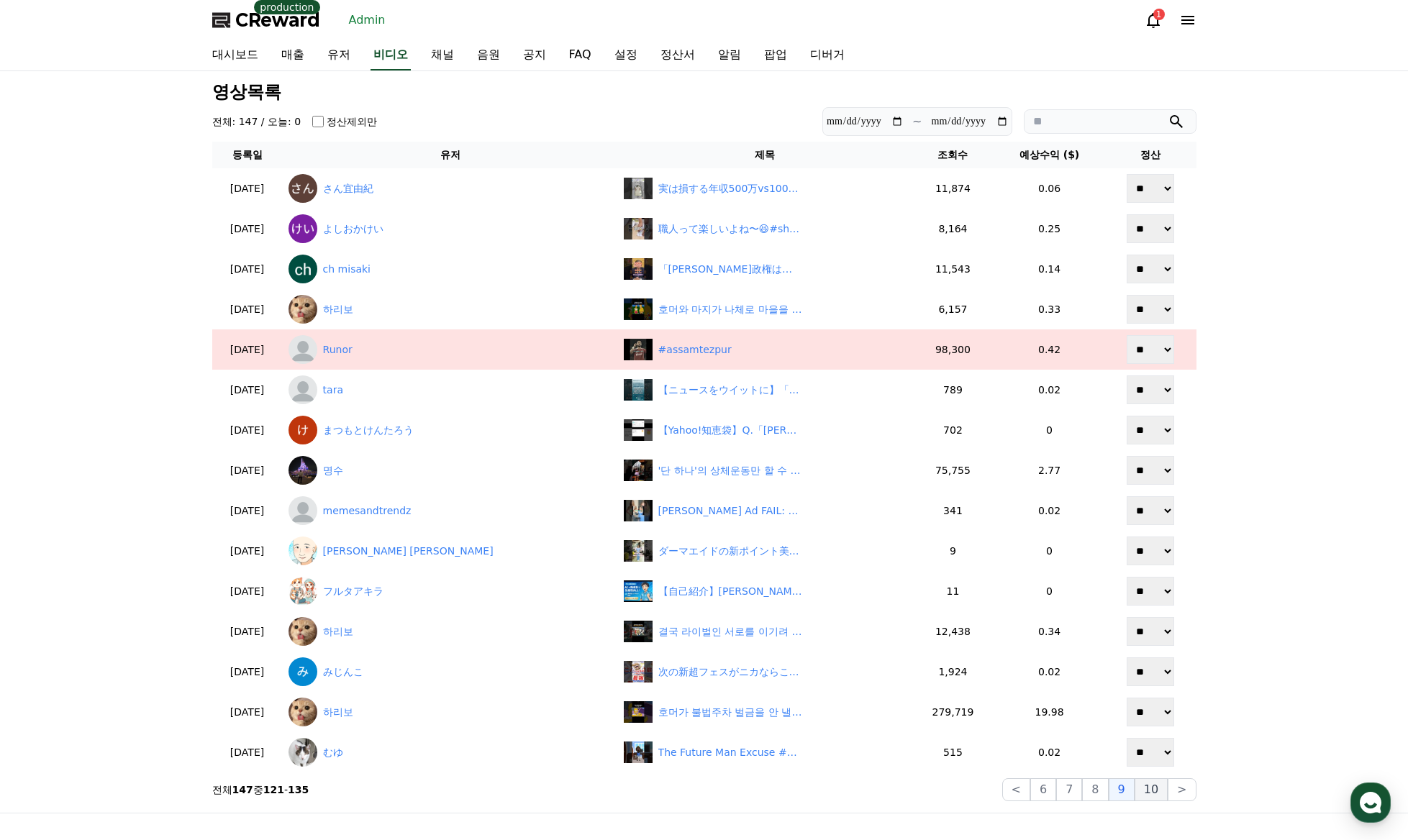
click at [1152, 795] on button "10" at bounding box center [1150, 789] width 33 height 23
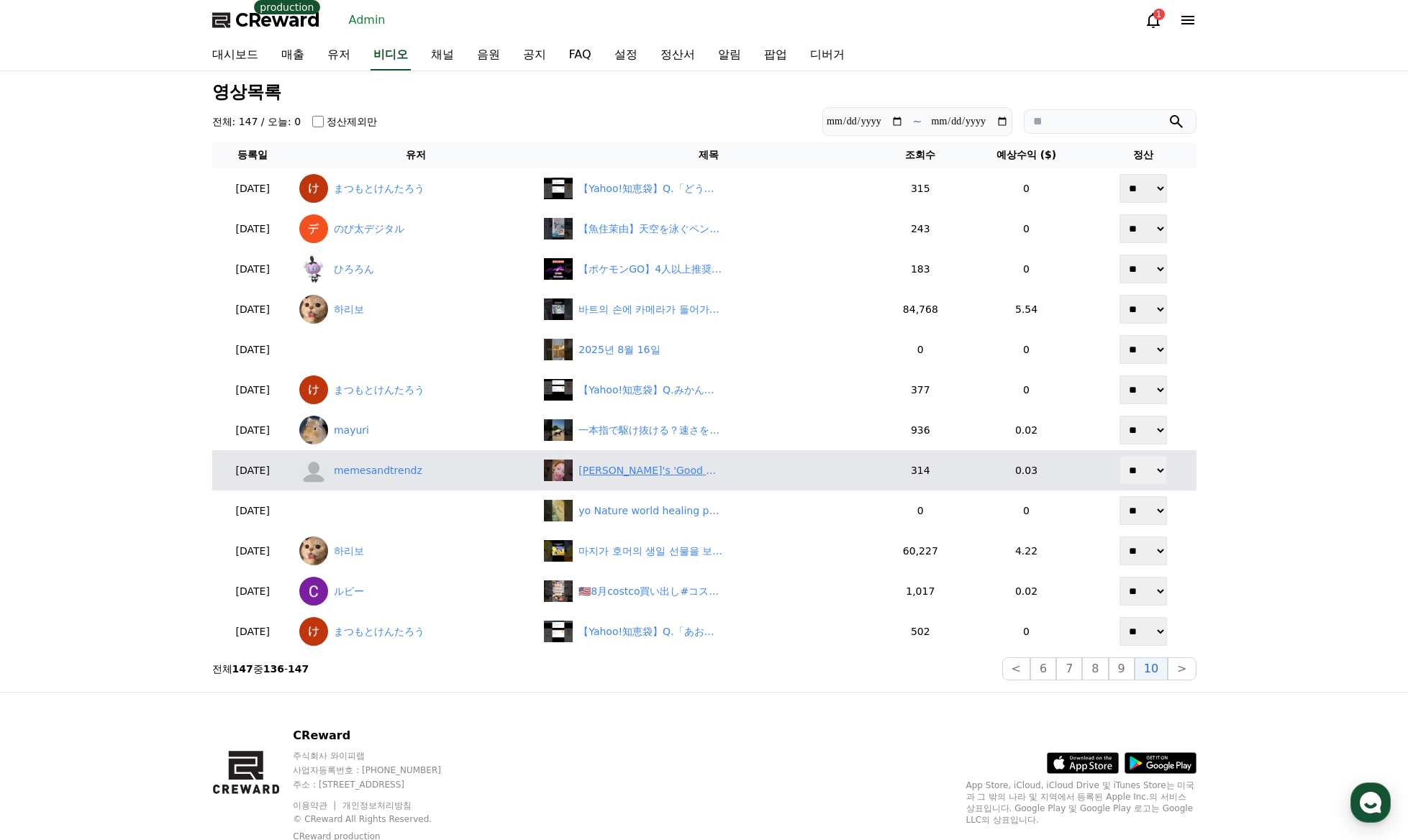
click at [688, 478] on div "[PERSON_NAME]'s 'Good Genes': Is This Ad Fascist? #shorts" at bounding box center [708, 469] width 328 height 22
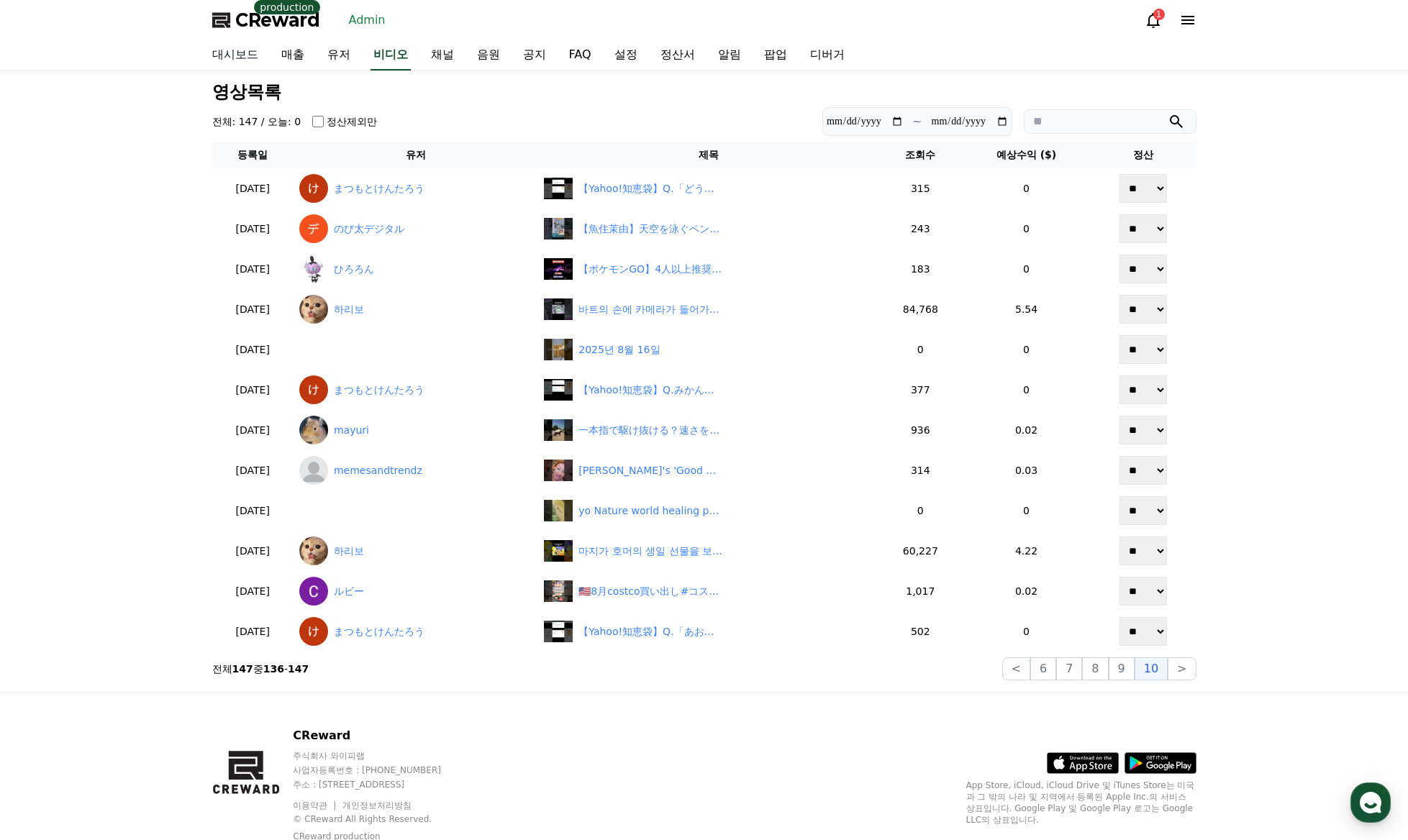
click at [241, 54] on link "대시보드" at bounding box center [235, 56] width 69 height 30
